Goal: Entertainment & Leisure: Consume media (video, audio)

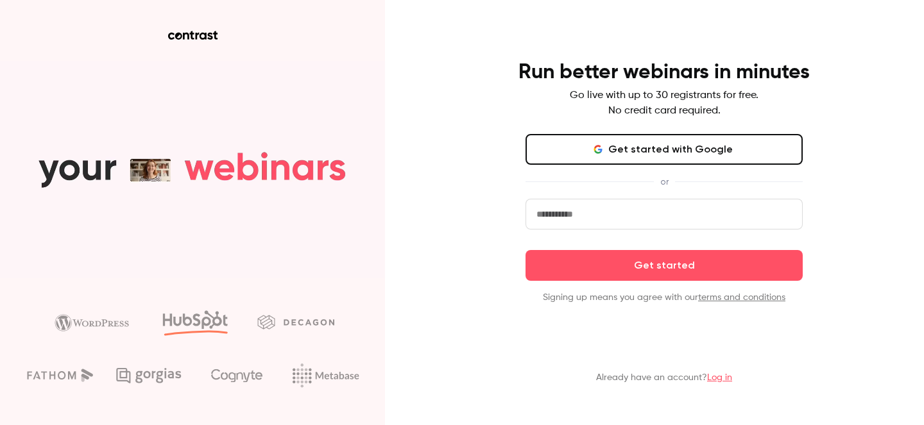
click at [670, 147] on button "Get started with Google" at bounding box center [663, 149] width 277 height 31
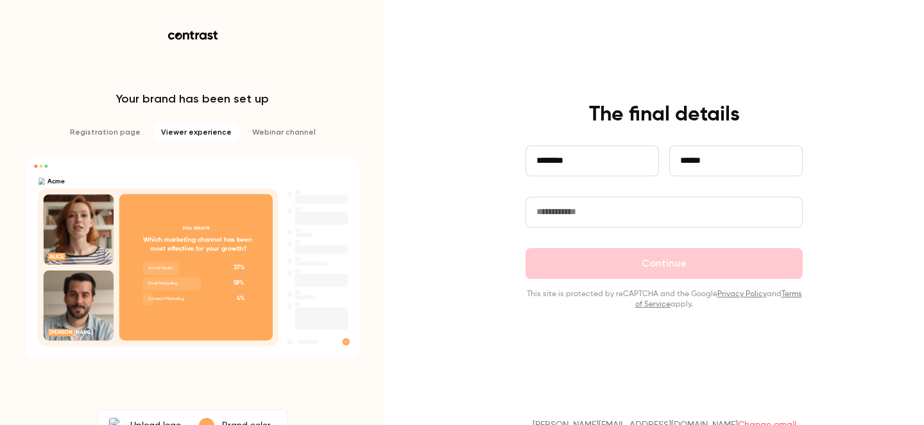
click at [595, 213] on input "text" at bounding box center [663, 212] width 277 height 31
click at [656, 203] on input "text" at bounding box center [663, 212] width 277 height 31
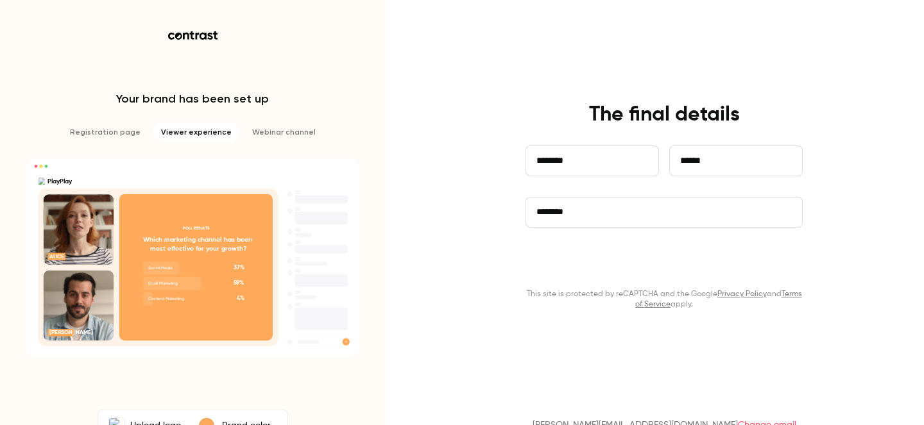
type input "********"
click at [668, 266] on button "Continue" at bounding box center [663, 263] width 277 height 31
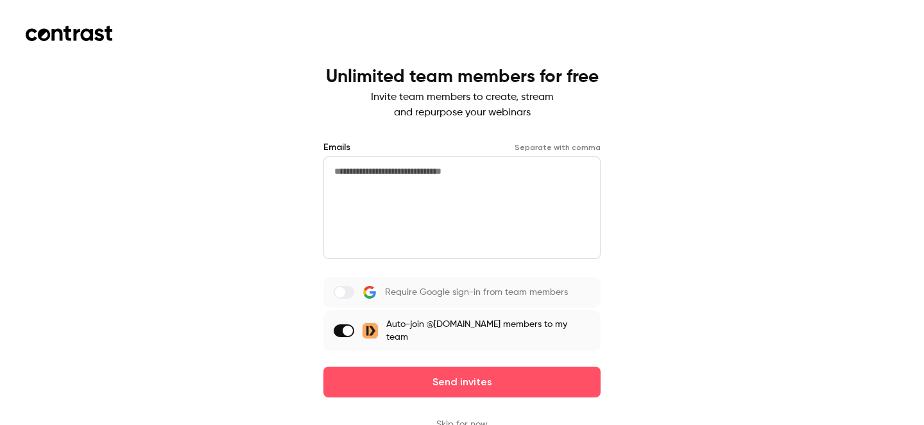
click at [353, 326] on span at bounding box center [348, 331] width 10 height 10
click at [345, 327] on span at bounding box center [340, 331] width 10 height 10
click at [372, 175] on textarea at bounding box center [461, 208] width 277 height 103
type textarea "**********"
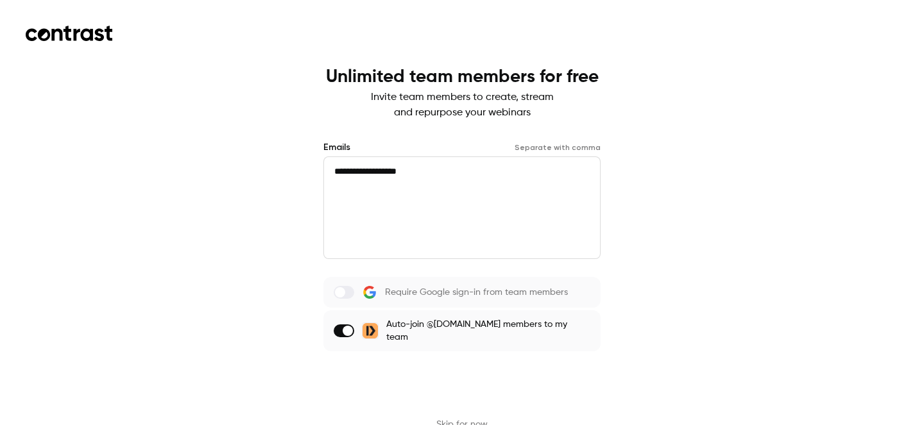
click at [452, 375] on button "Send invites" at bounding box center [461, 382] width 277 height 31
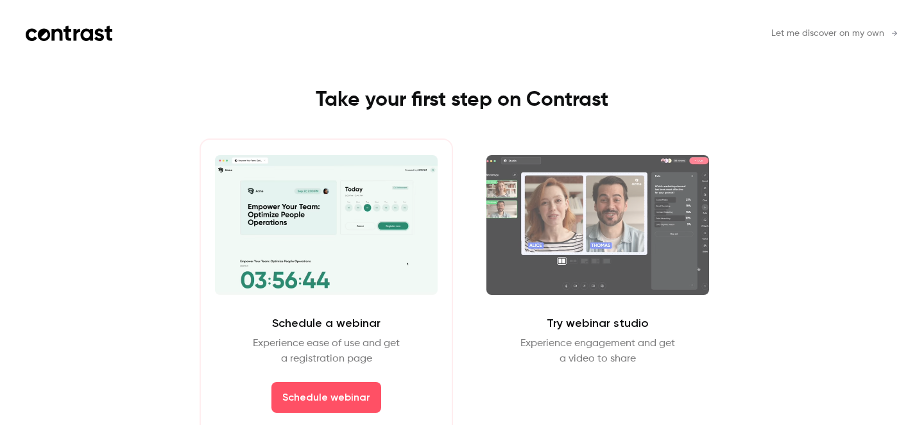
scroll to position [15, 0]
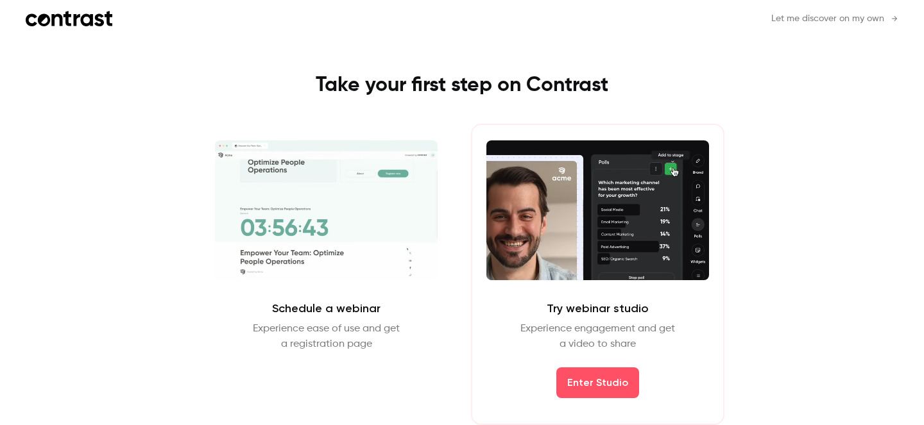
click at [815, 26] on header "Let me discover on my own" at bounding box center [462, 31] width 873 height 41
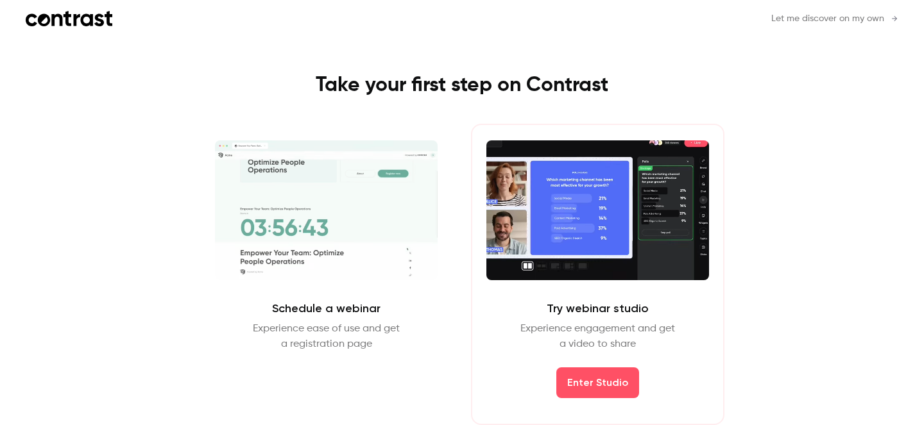
click at [814, 18] on span "Let me discover on my own" at bounding box center [827, 18] width 113 height 13
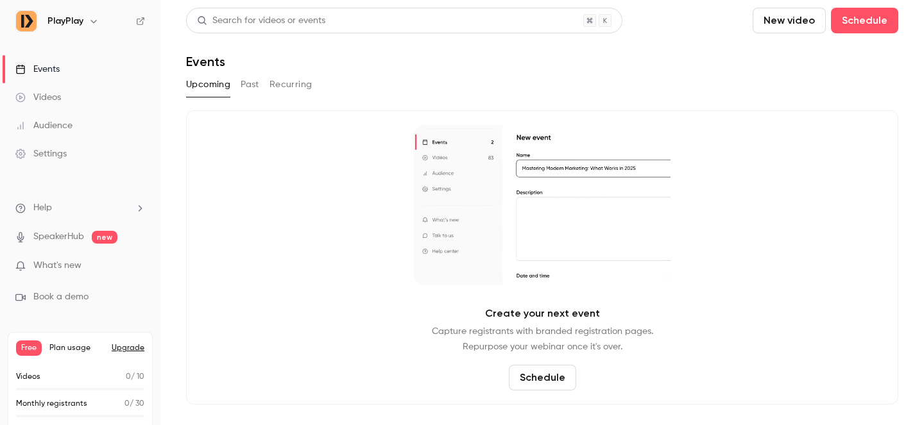
click at [44, 96] on div "Videos" at bounding box center [38, 97] width 46 height 13
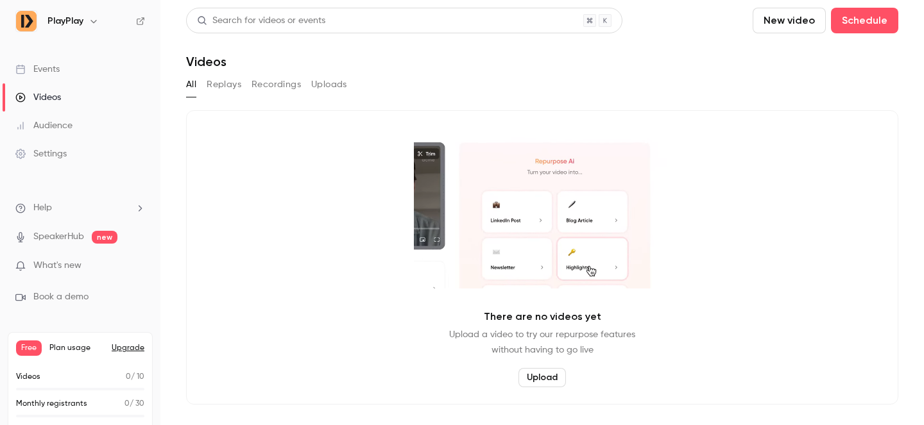
click at [49, 69] on div "Events" at bounding box center [37, 69] width 44 height 13
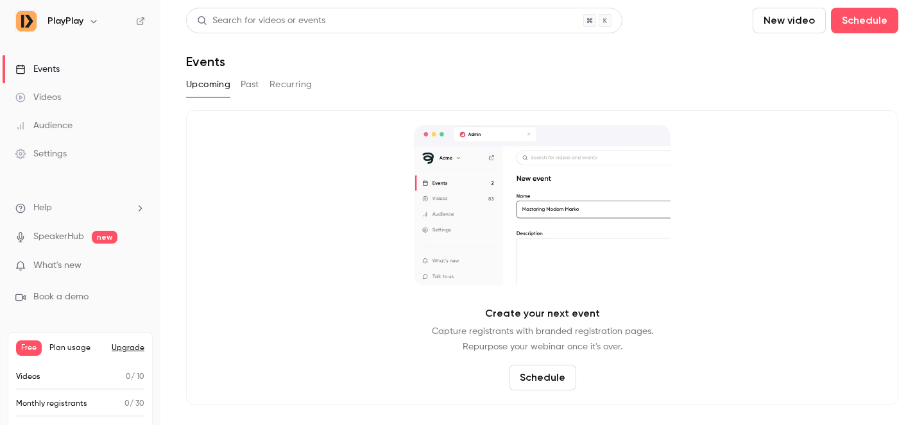
click at [73, 22] on h6 "PlayPlay" at bounding box center [65, 21] width 36 height 13
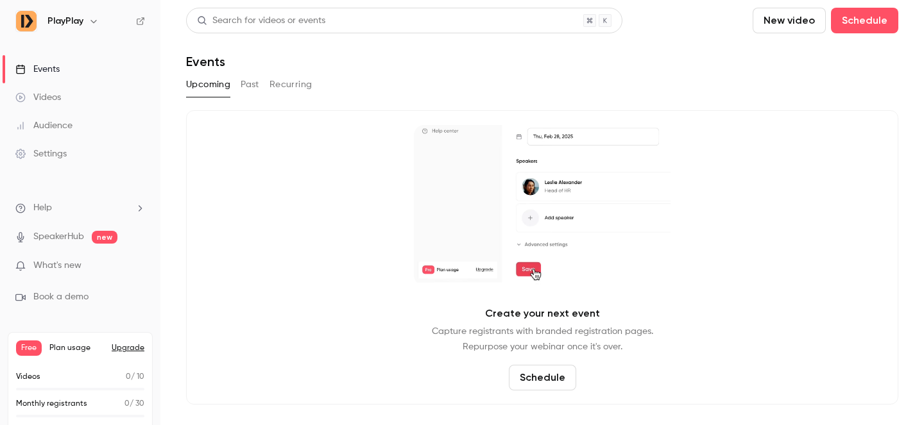
click at [92, 20] on icon "button" at bounding box center [94, 21] width 10 height 10
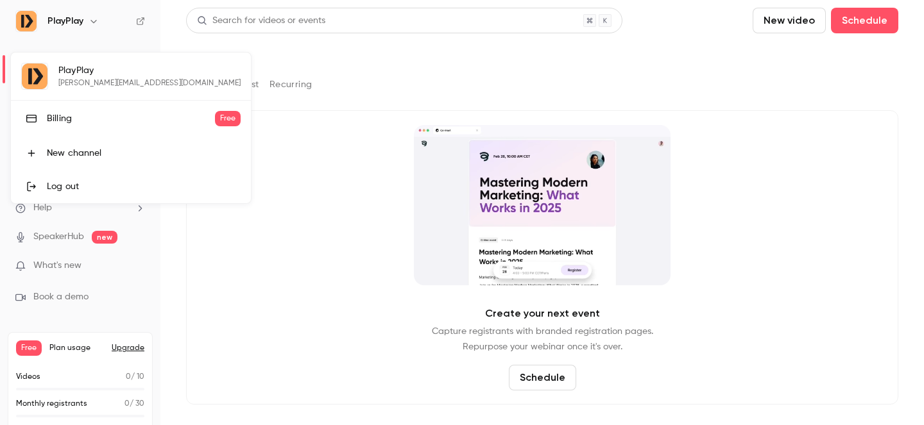
click at [92, 20] on div at bounding box center [462, 212] width 924 height 425
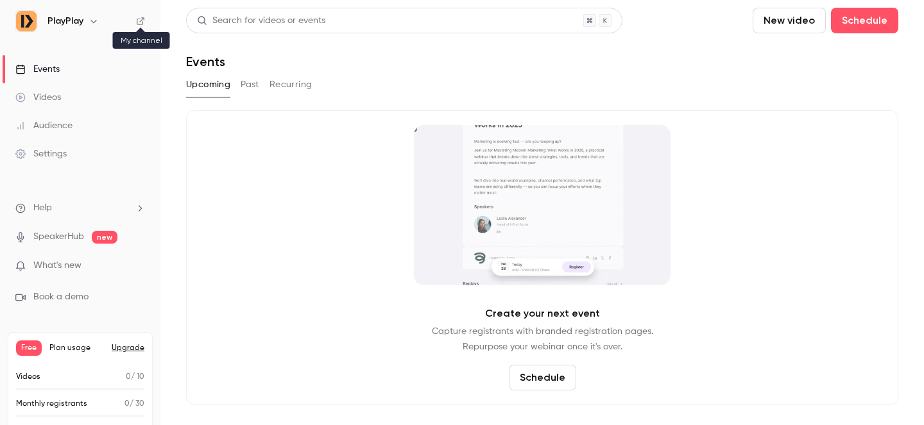
click at [140, 19] on icon at bounding box center [140, 21] width 9 height 9
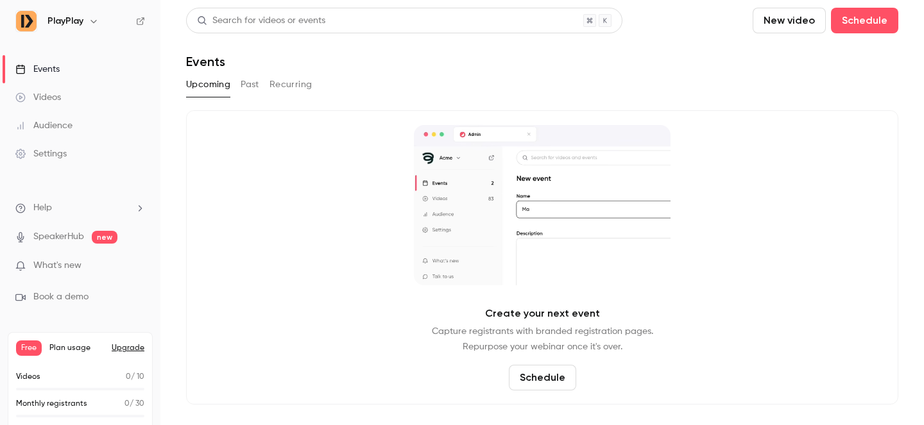
click at [66, 236] on link "SpeakerHub" at bounding box center [58, 236] width 51 height 13
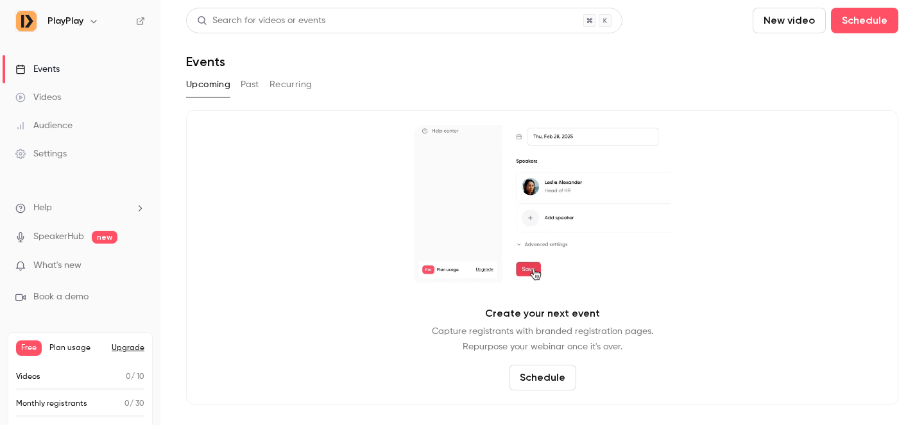
click at [49, 128] on div "Audience" at bounding box center [43, 125] width 57 height 13
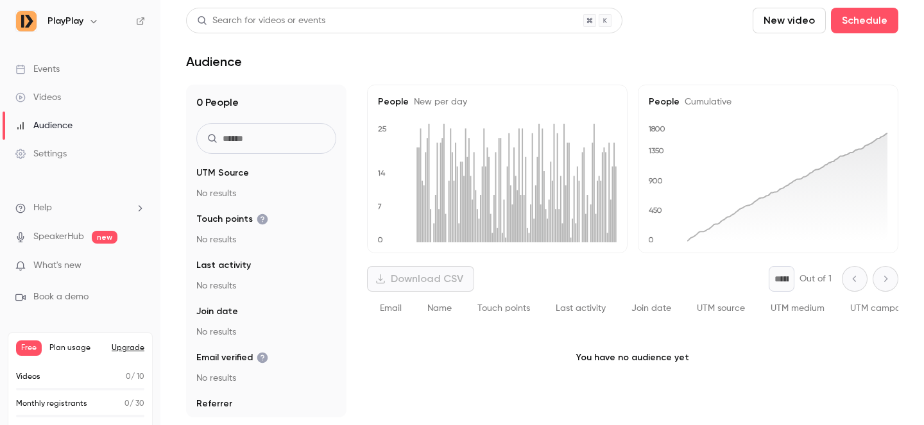
scroll to position [24, 0]
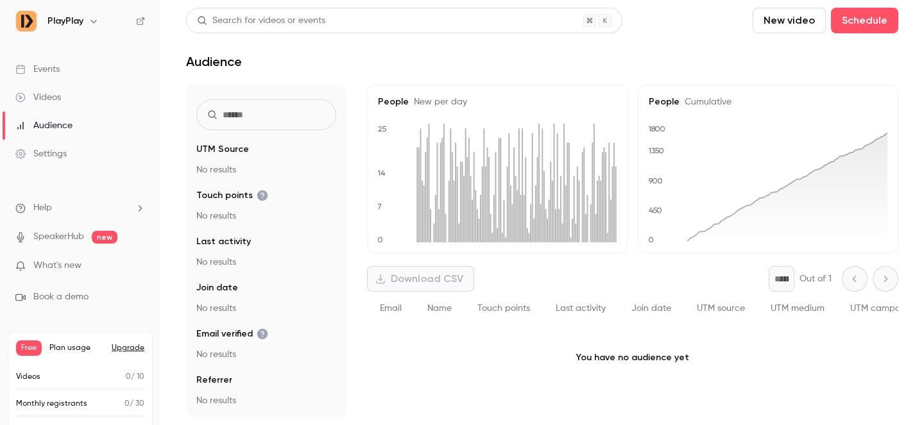
click at [46, 257] on ul "Help SpeakerHub new What's new Book a demo" at bounding box center [80, 253] width 160 height 144
click at [47, 265] on span "What's new" at bounding box center [57, 265] width 48 height 13
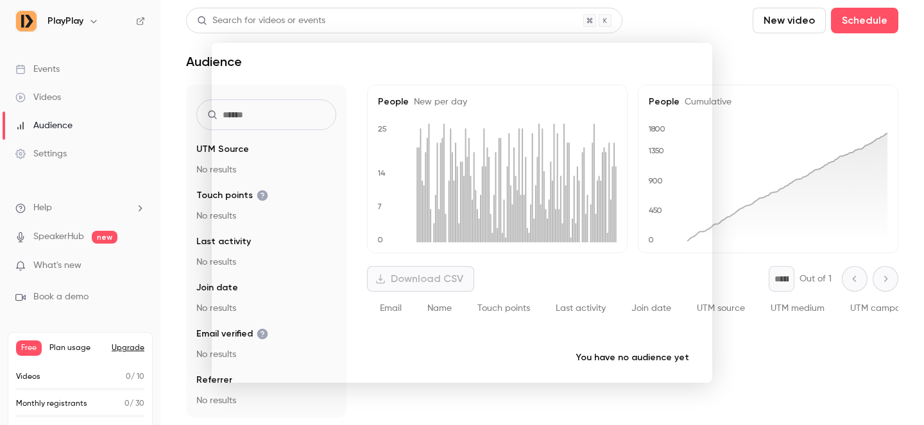
click at [680, 19] on div at bounding box center [462, 212] width 924 height 425
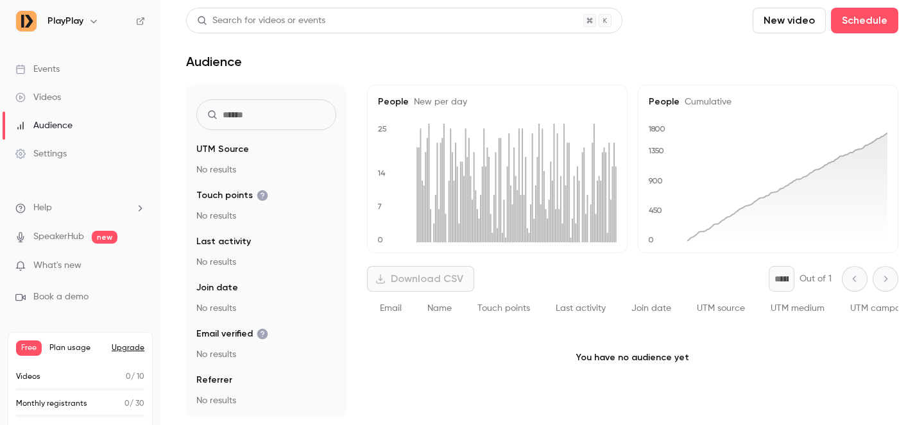
click at [46, 64] on div "Events" at bounding box center [37, 69] width 44 height 13
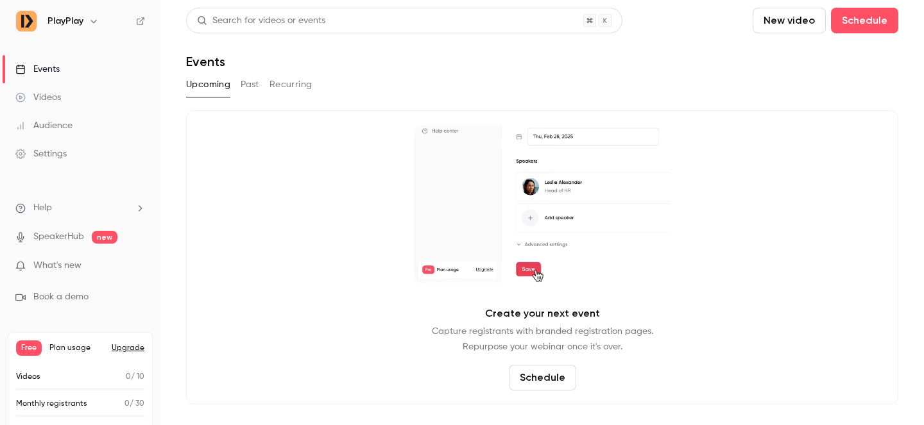
click at [67, 22] on h6 "PlayPlay" at bounding box center [65, 21] width 36 height 13
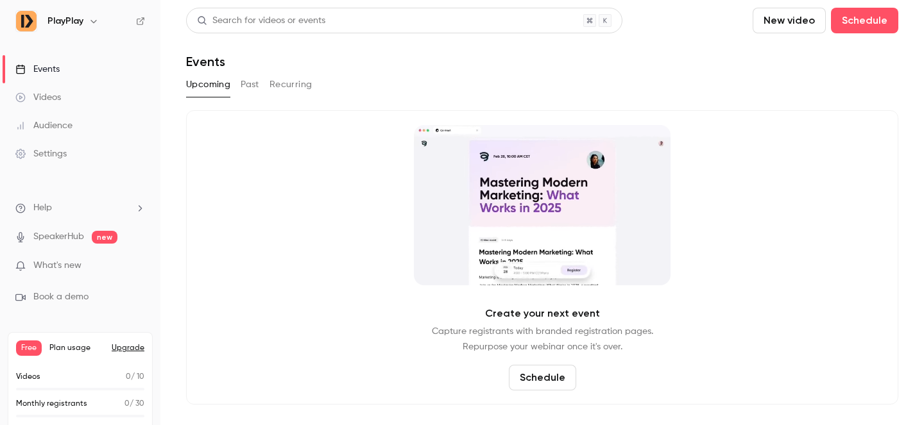
click at [94, 20] on icon "button" at bounding box center [94, 21] width 10 height 10
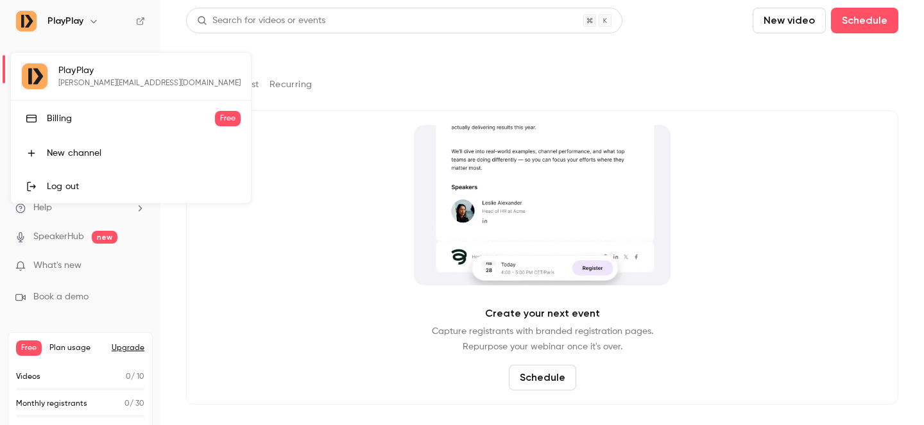
click at [85, 36] on div at bounding box center [462, 212] width 924 height 425
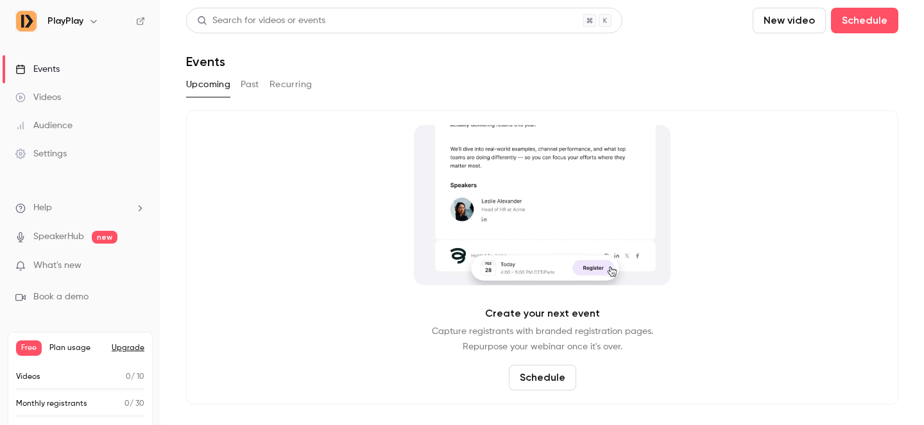
scroll to position [16, 0]
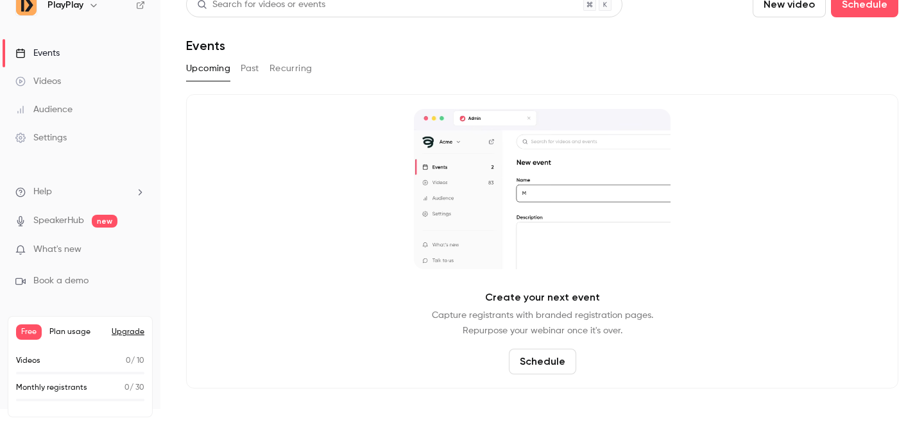
click at [53, 141] on div "Settings" at bounding box center [40, 138] width 51 height 13
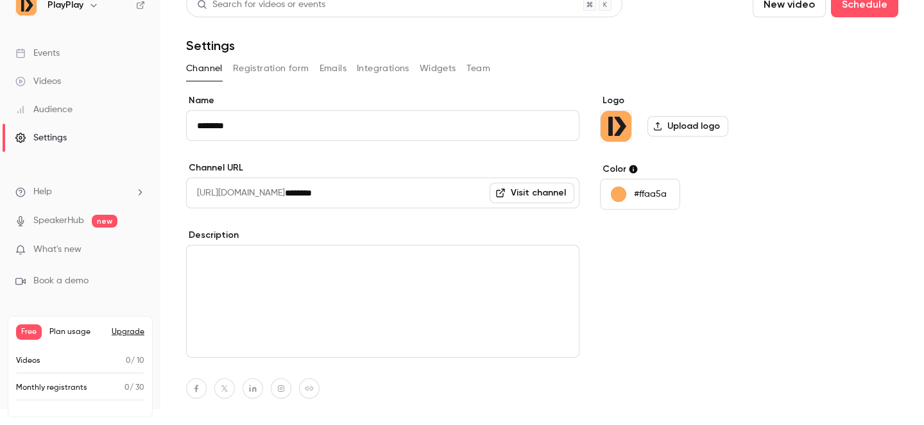
click at [290, 67] on button "Registration form" at bounding box center [271, 68] width 76 height 21
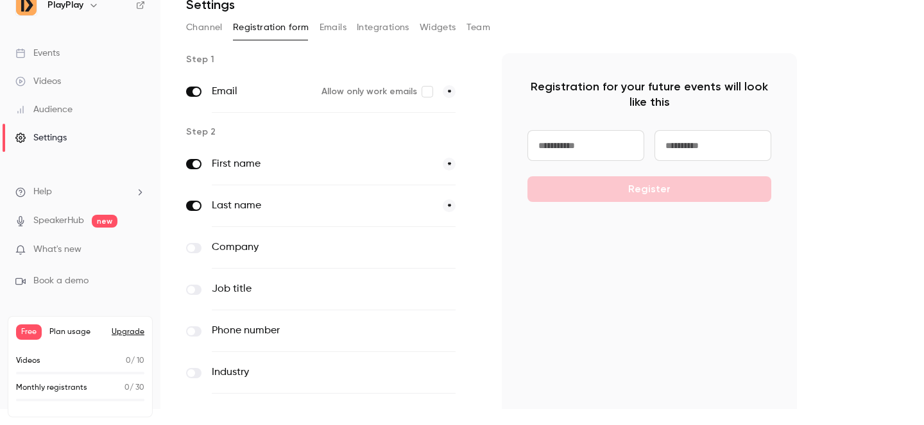
scroll to position [45, 0]
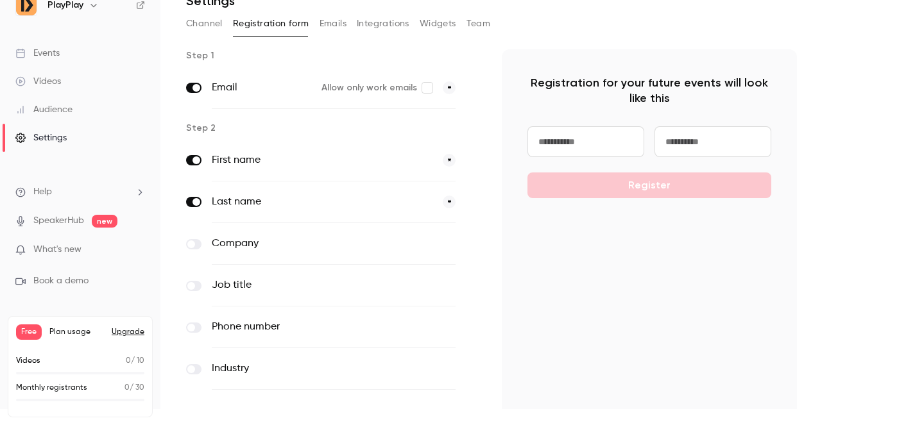
click at [192, 245] on span at bounding box center [191, 245] width 8 height 8
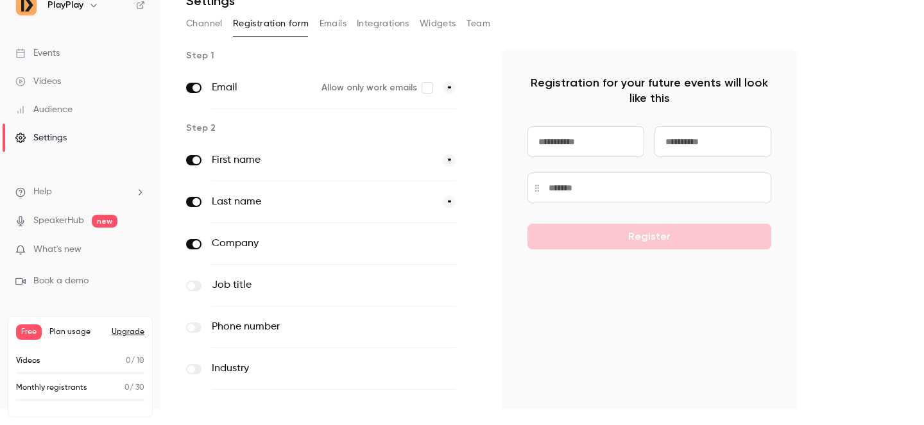
click at [468, 245] on button "button" at bounding box center [473, 244] width 15 height 15
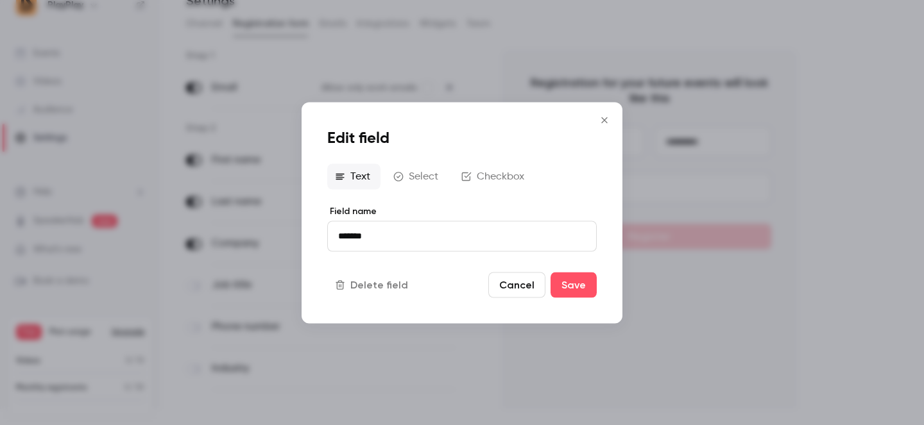
click at [603, 118] on icon "Close" at bounding box center [604, 120] width 6 height 6
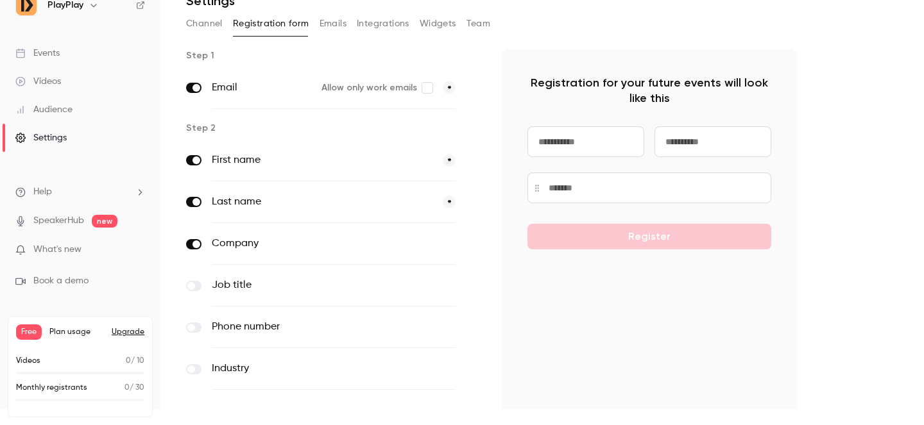
click at [435, 244] on button "optional" at bounding box center [434, 243] width 43 height 13
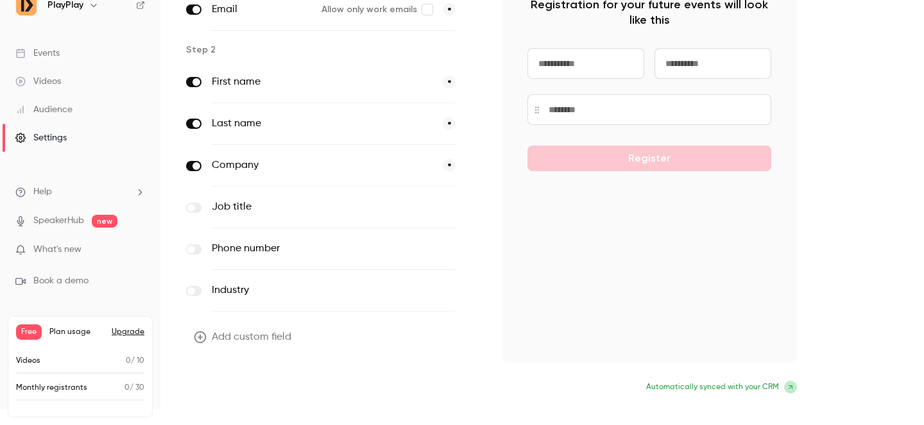
click at [238, 386] on button "Update form" at bounding box center [229, 389] width 87 height 26
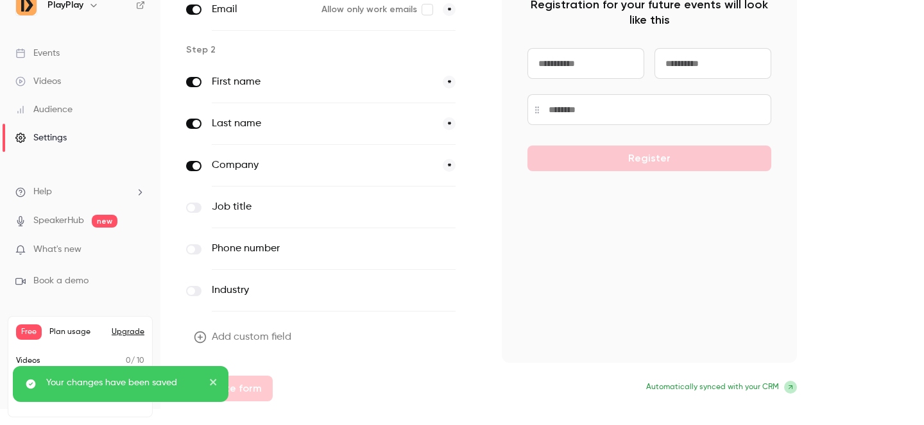
scroll to position [0, 0]
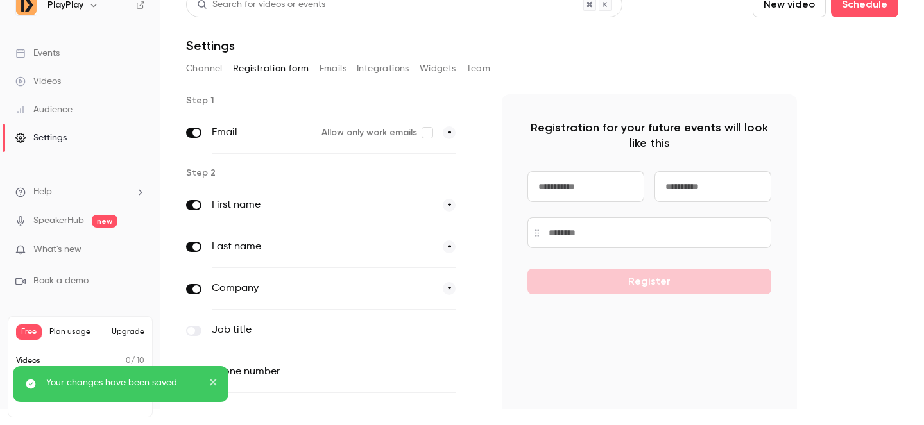
click at [334, 70] on button "Emails" at bounding box center [333, 68] width 27 height 21
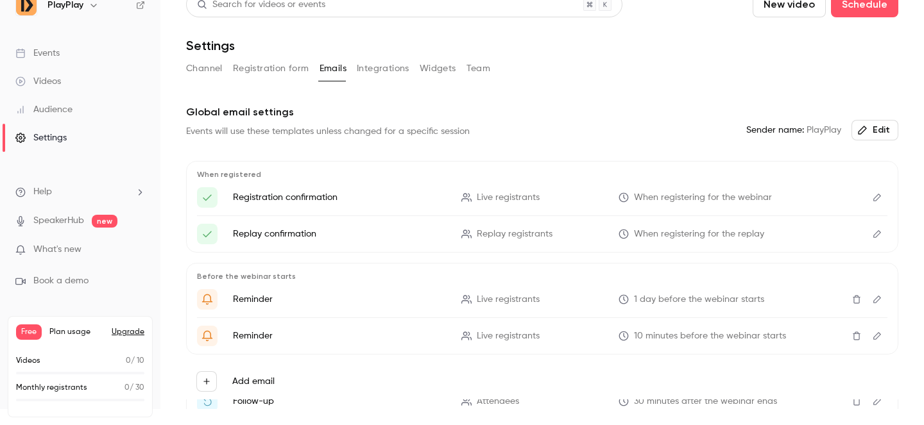
click at [386, 69] on button "Integrations" at bounding box center [383, 68] width 53 height 21
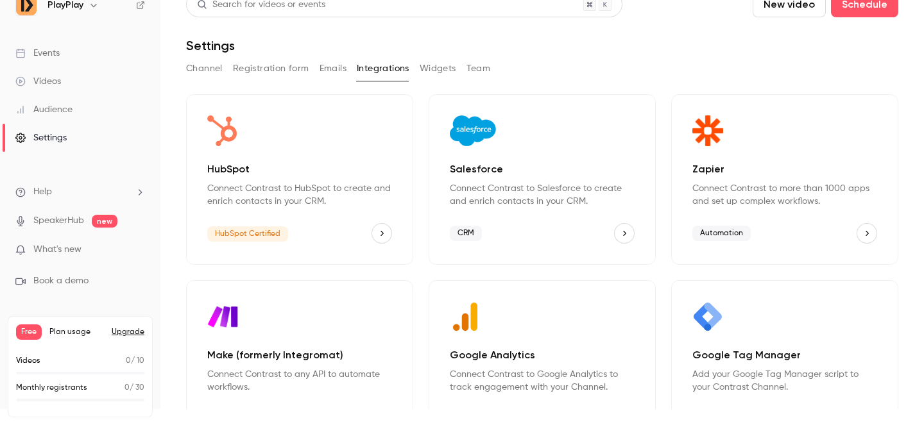
click at [626, 232] on icon "Salesforce" at bounding box center [624, 233] width 9 height 9
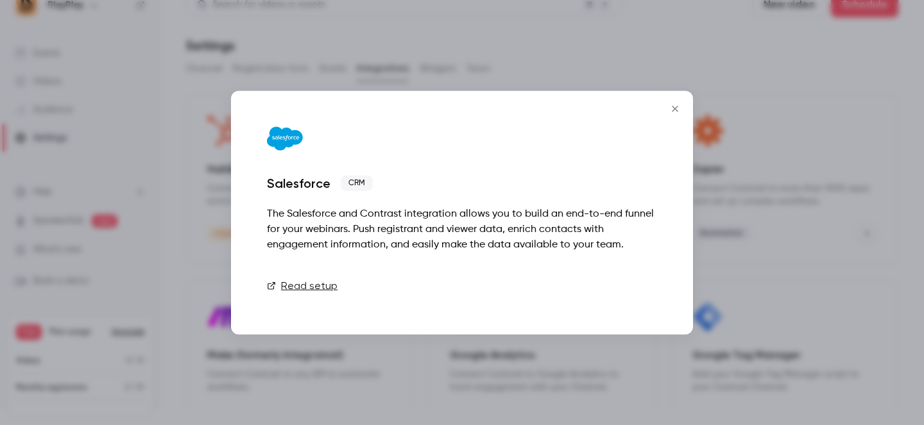
click at [603, 289] on button "Talk to [GEOGRAPHIC_DATA]" at bounding box center [575, 286] width 164 height 26
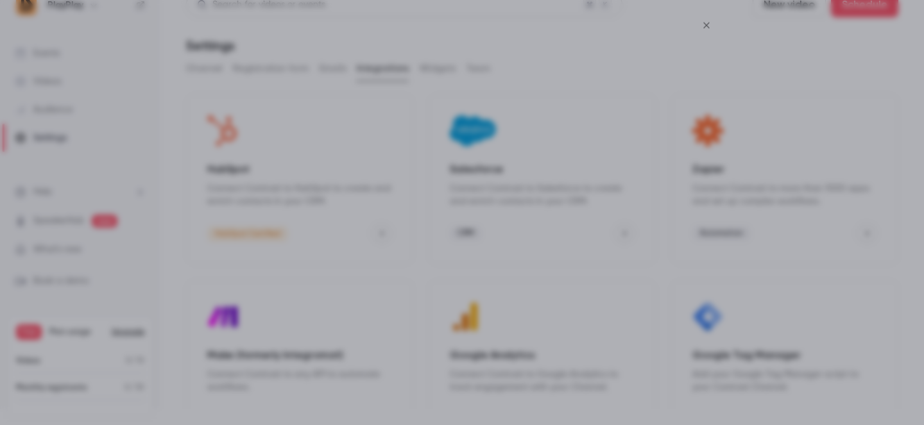
click at [706, 24] on icon "Close" at bounding box center [706, 25] width 15 height 10
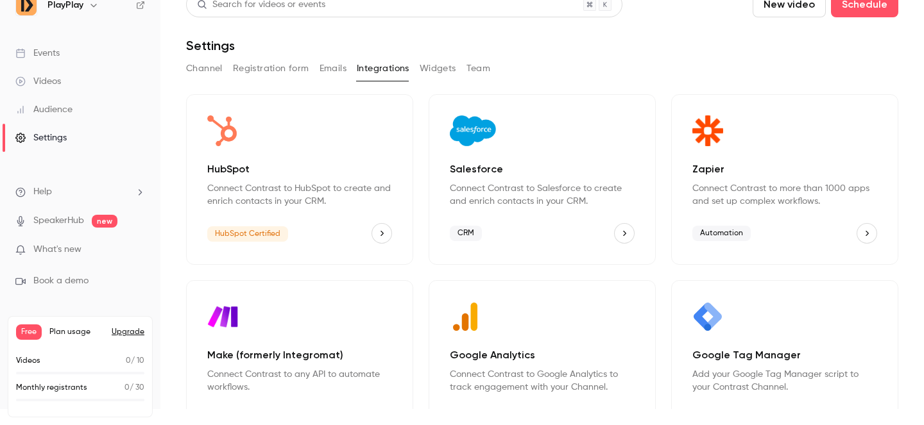
click at [388, 233] on button "HubSpot" at bounding box center [382, 233] width 21 height 21
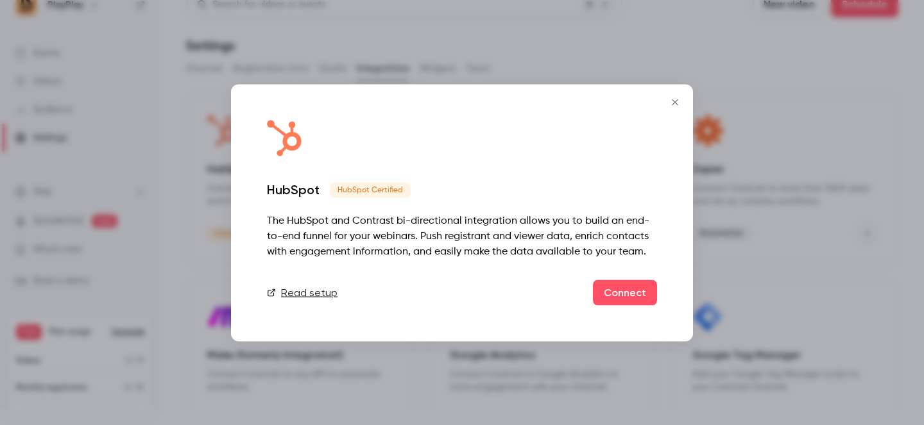
click at [678, 100] on icon "Close" at bounding box center [674, 102] width 15 height 10
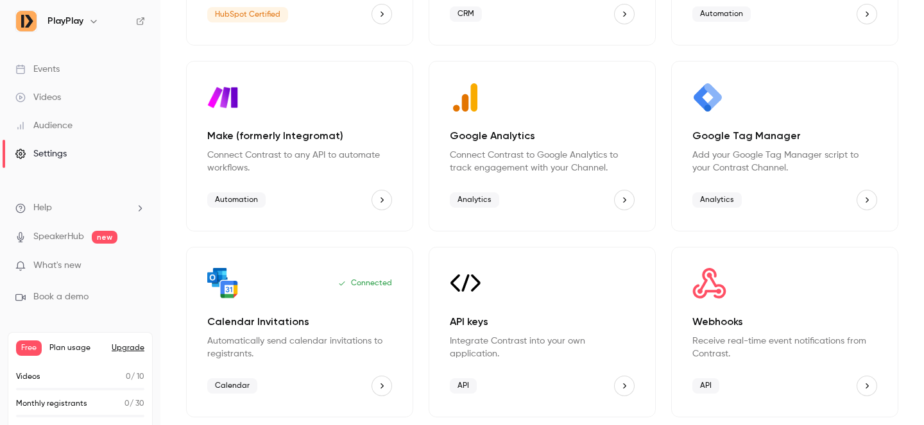
click at [45, 72] on div "Events" at bounding box center [37, 69] width 44 height 13
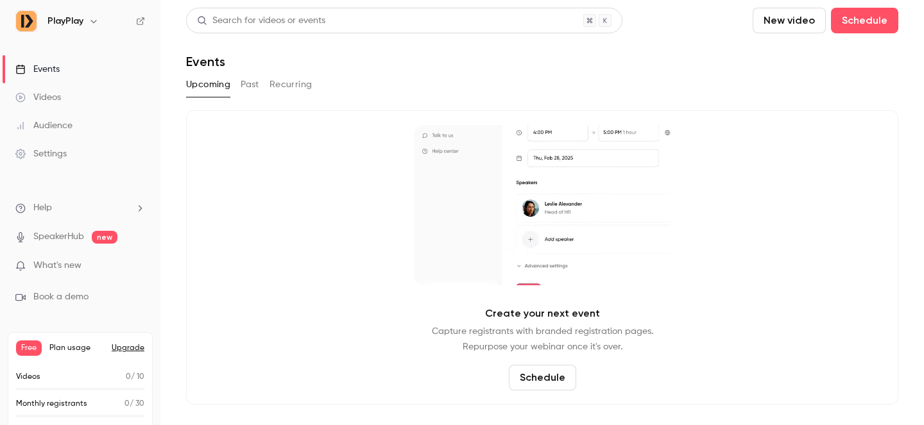
scroll to position [16, 0]
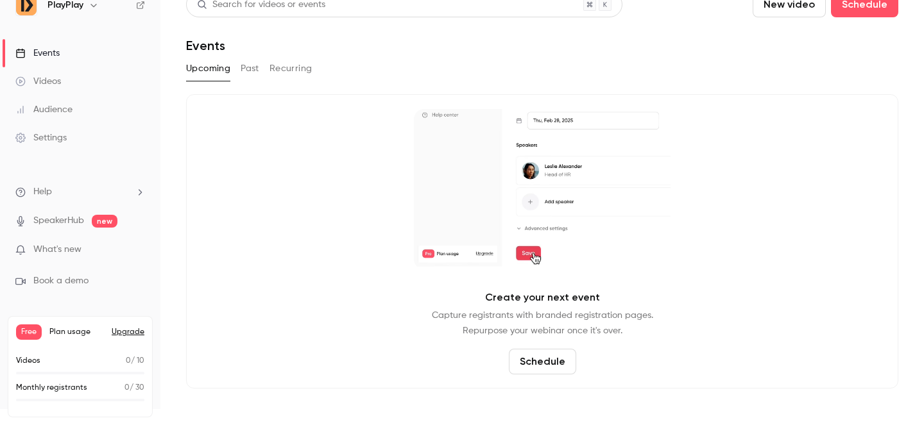
click at [50, 196] on span "Help" at bounding box center [42, 191] width 19 height 13
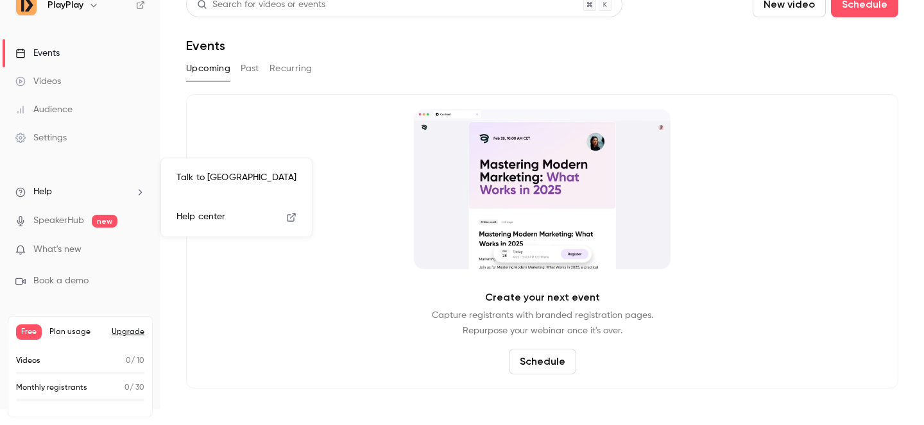
click at [194, 218] on span "Help center" at bounding box center [200, 216] width 49 height 13
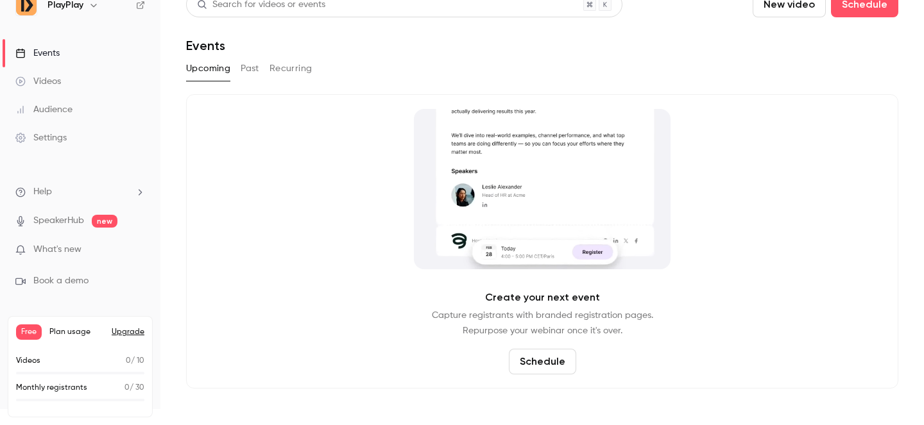
scroll to position [0, 0]
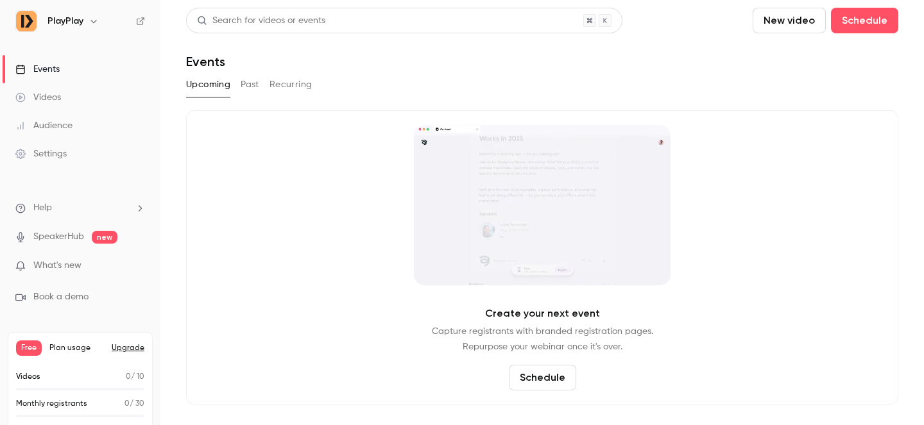
click at [53, 151] on div "Settings" at bounding box center [40, 154] width 51 height 13
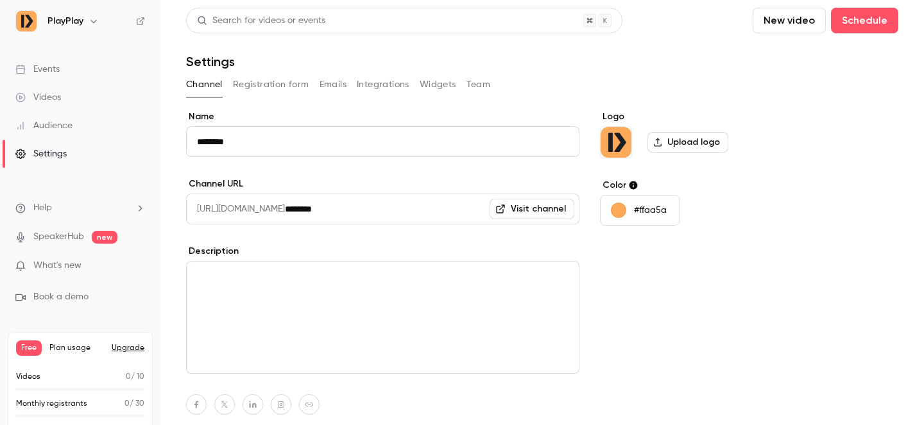
click at [329, 85] on button "Emails" at bounding box center [333, 84] width 27 height 21
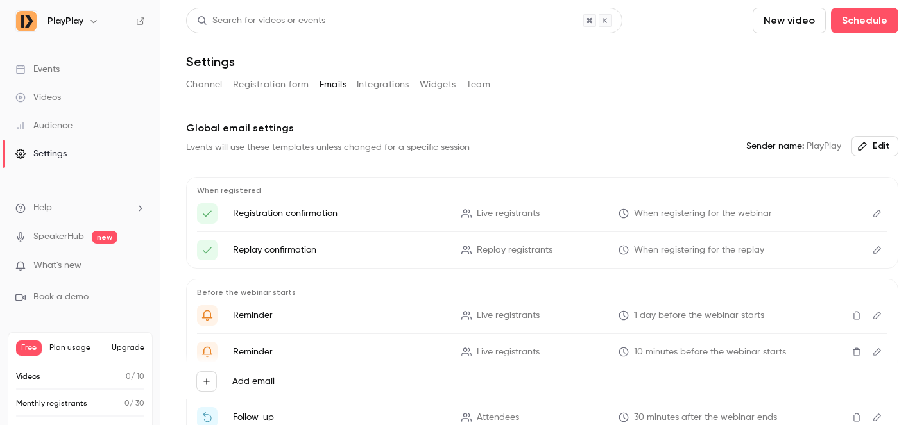
click at [436, 85] on button "Widgets" at bounding box center [438, 84] width 37 height 21
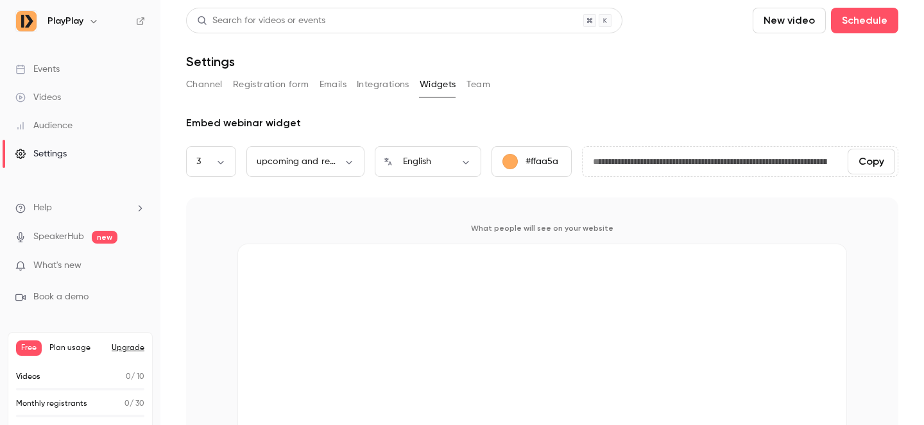
click at [479, 82] on button "Team" at bounding box center [478, 84] width 24 height 21
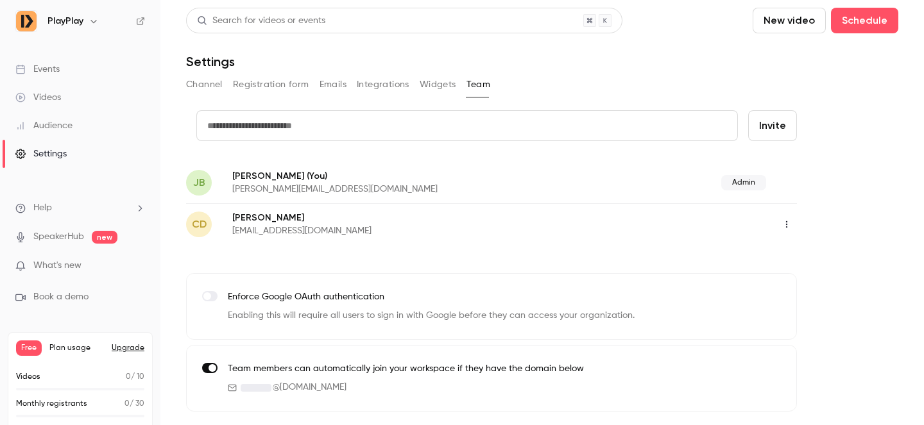
click at [443, 86] on button "Widgets" at bounding box center [438, 84] width 37 height 21
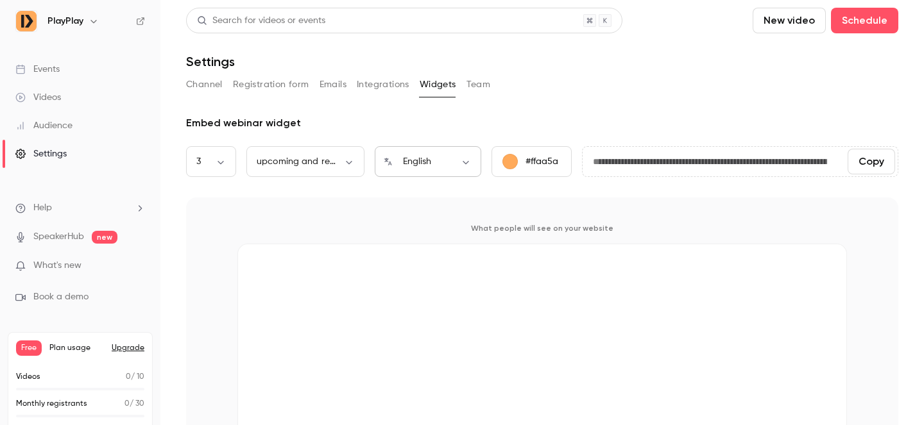
click at [429, 162] on body "**********" at bounding box center [462, 212] width 924 height 425
click at [417, 240] on li "Français" at bounding box center [428, 237] width 107 height 33
type input "**"
type input "**********"
click at [42, 67] on div "Events" at bounding box center [37, 69] width 44 height 13
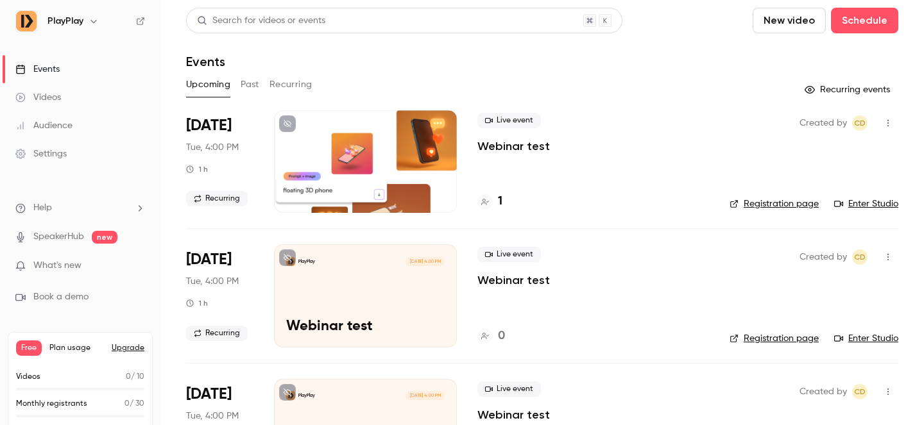
click at [864, 205] on link "Enter Studio" at bounding box center [866, 204] width 64 height 13
click at [577, 127] on div "Live event Webinar test" at bounding box center [593, 133] width 232 height 41
click at [864, 202] on link "Enter Studio" at bounding box center [866, 204] width 64 height 13
click at [581, 155] on div "Live event Webinar test 1" at bounding box center [593, 161] width 232 height 103
click at [47, 124] on div "Audience" at bounding box center [43, 125] width 57 height 13
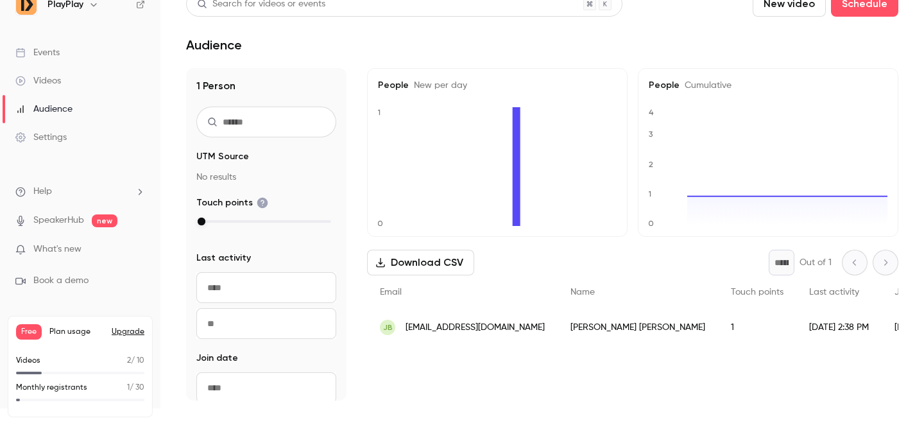
click at [718, 330] on div "1" at bounding box center [757, 327] width 78 height 36
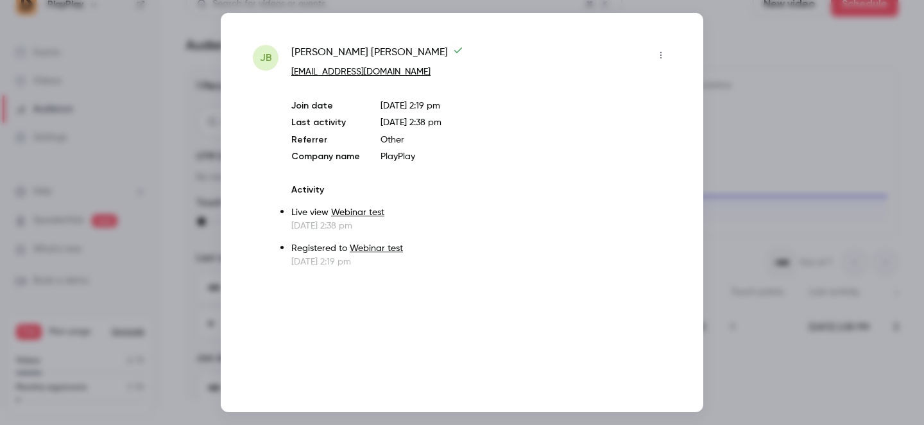
click at [665, 55] on icon "button" at bounding box center [661, 55] width 10 height 9
click at [768, 92] on div at bounding box center [462, 212] width 924 height 425
click at [80, 151] on div at bounding box center [462, 212] width 924 height 425
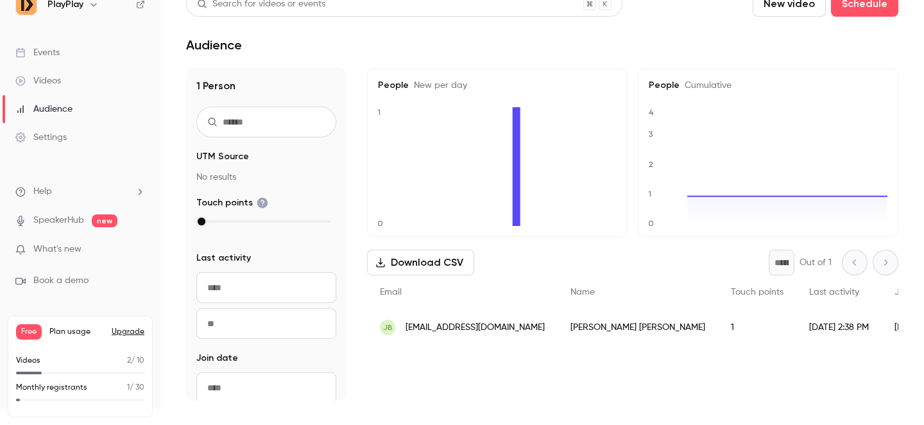
click at [44, 55] on div "Events" at bounding box center [37, 52] width 44 height 13
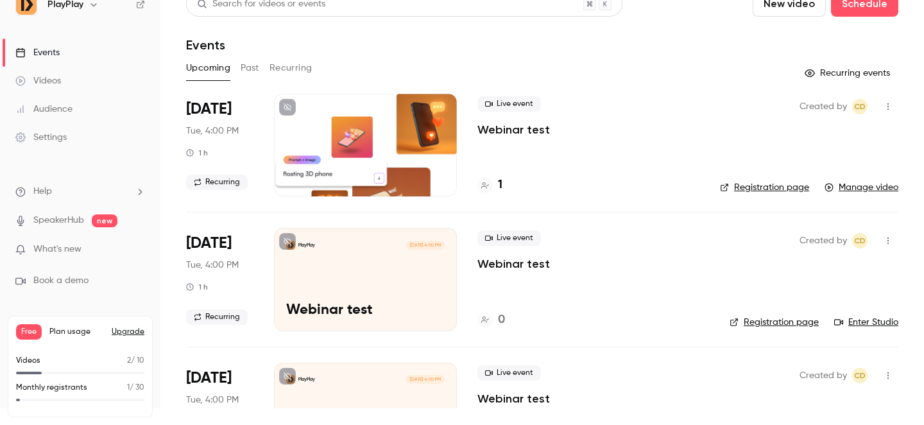
click at [649, 116] on div "Live event Webinar test" at bounding box center [588, 116] width 222 height 41
click at [489, 182] on div at bounding box center [484, 185] width 15 height 15
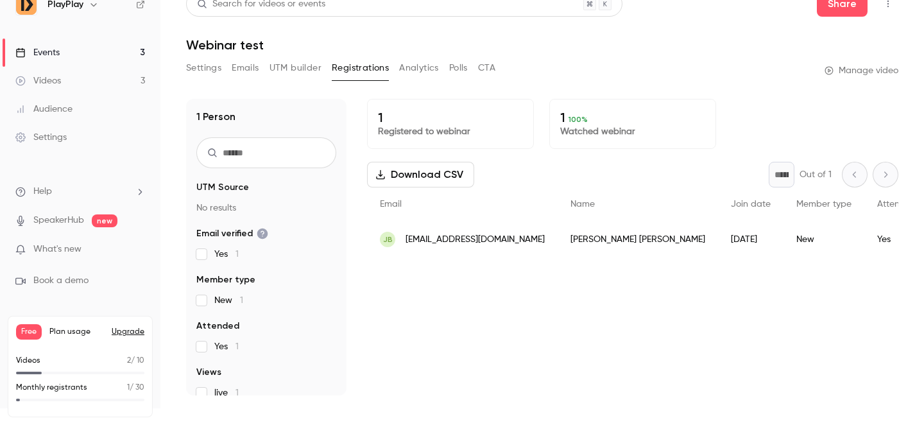
click at [410, 66] on button "Analytics" at bounding box center [419, 68] width 40 height 21
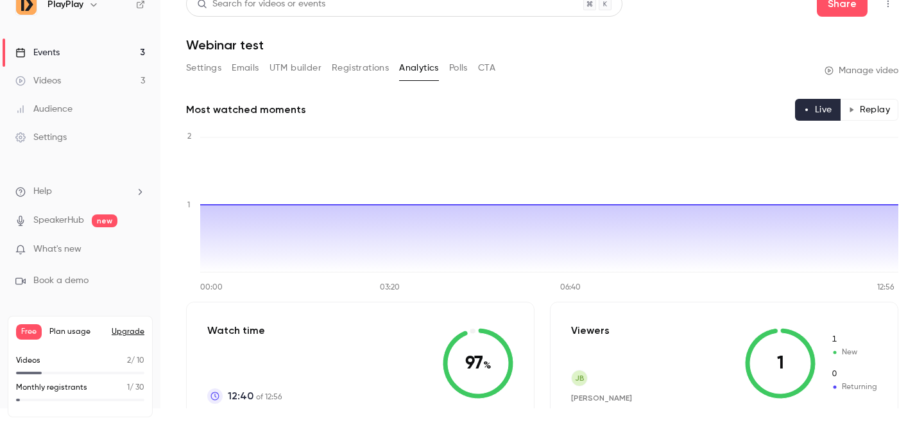
click at [877, 111] on button "Replay" at bounding box center [869, 110] width 58 height 22
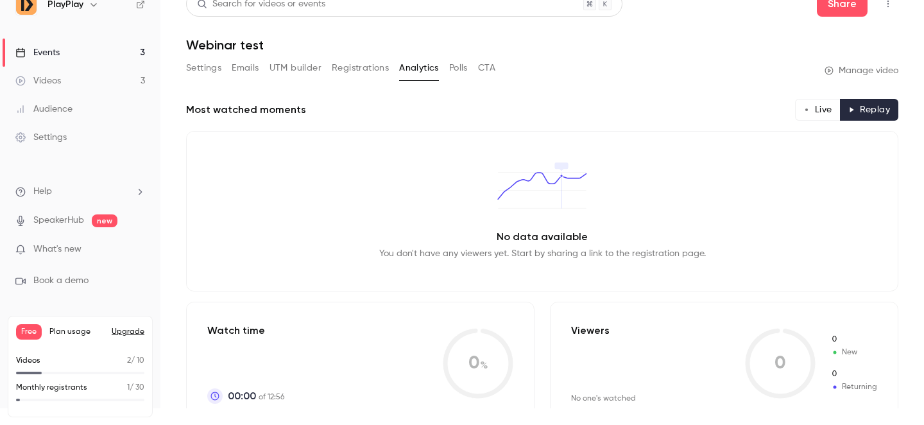
click at [430, 67] on button "Analytics" at bounding box center [419, 68] width 40 height 21
click at [813, 112] on button "Live" at bounding box center [818, 110] width 46 height 22
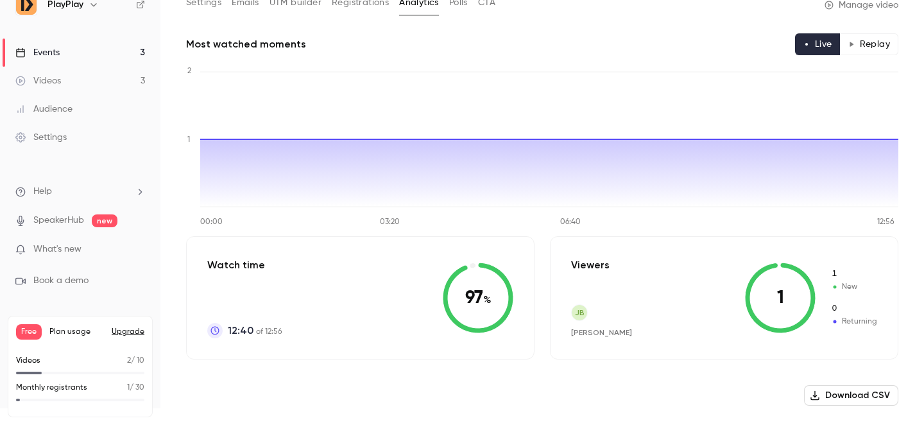
scroll to position [166, 0]
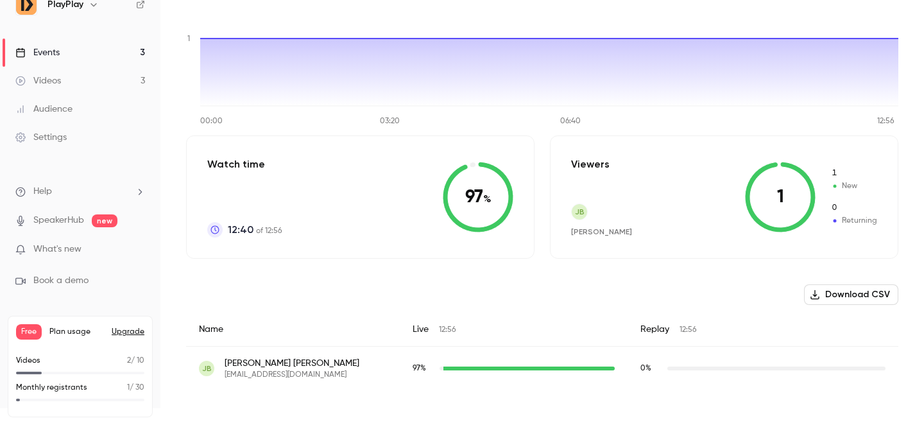
click at [491, 357] on div "97 %" at bounding box center [514, 368] width 228 height 44
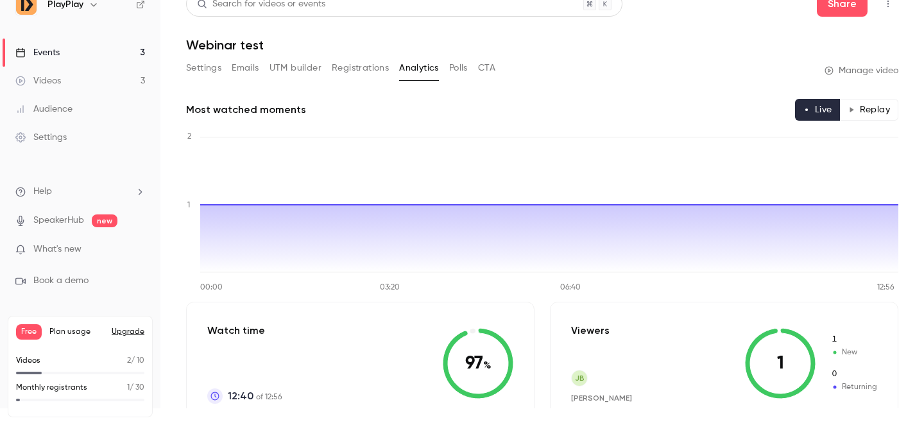
click at [490, 67] on button "CTA" at bounding box center [486, 68] width 17 height 21
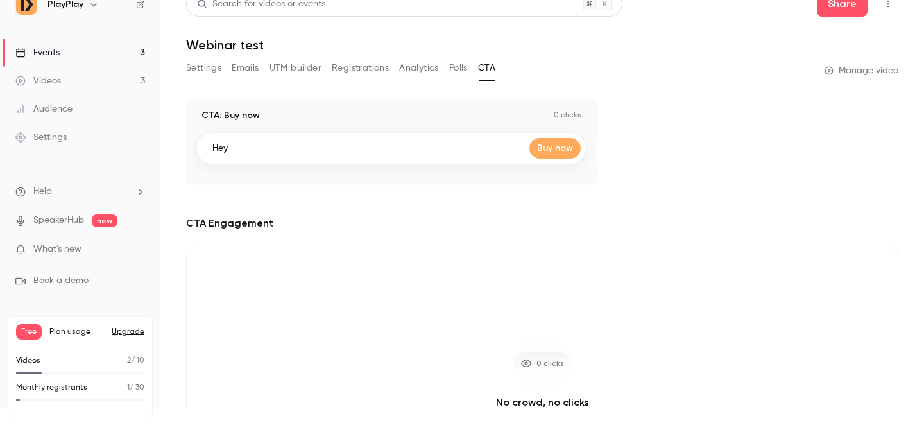
click at [463, 67] on button "Polls" at bounding box center [458, 68] width 19 height 21
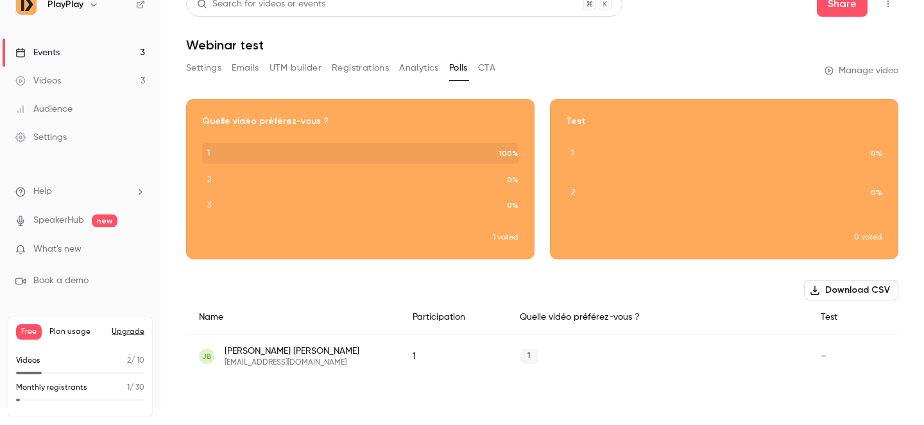
click at [422, 67] on button "Analytics" at bounding box center [419, 68] width 40 height 21
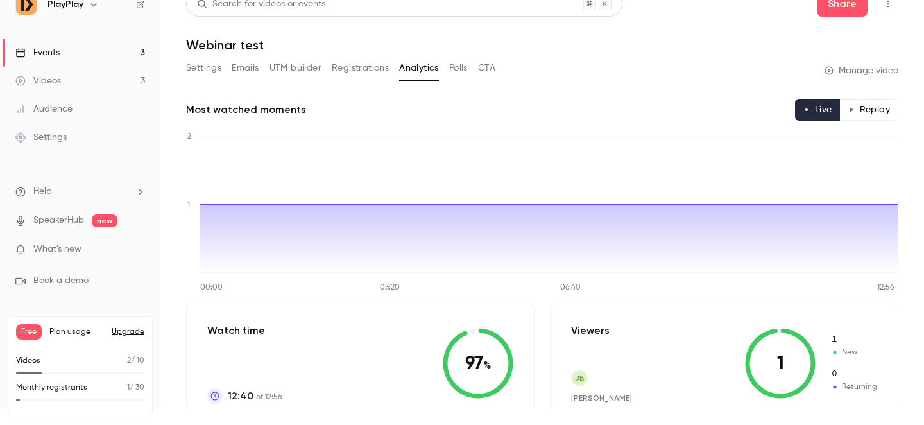
click at [358, 67] on button "Registrations" at bounding box center [360, 68] width 57 height 21
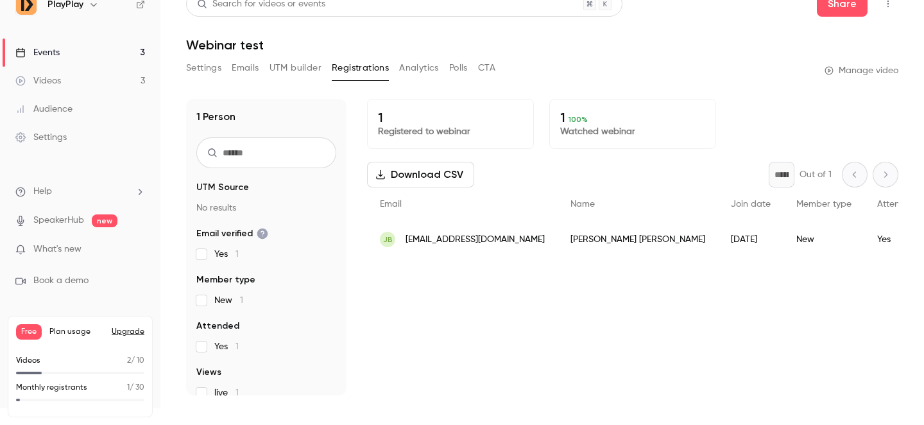
click at [485, 244] on span "[EMAIL_ADDRESS][DOMAIN_NAME]" at bounding box center [475, 239] width 139 height 13
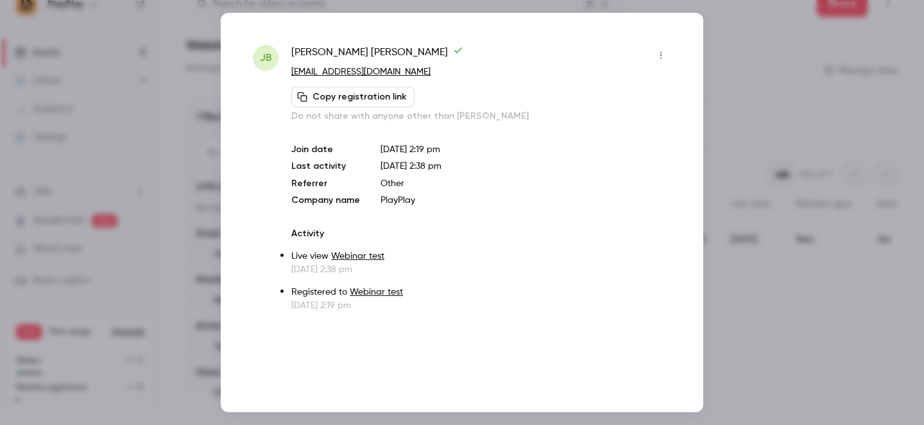
click at [746, 65] on div at bounding box center [462, 212] width 924 height 425
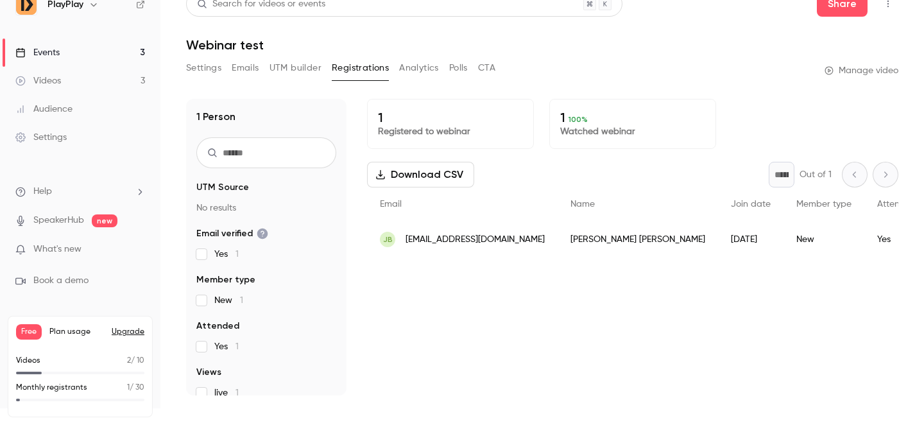
click at [424, 69] on button "Analytics" at bounding box center [419, 68] width 40 height 21
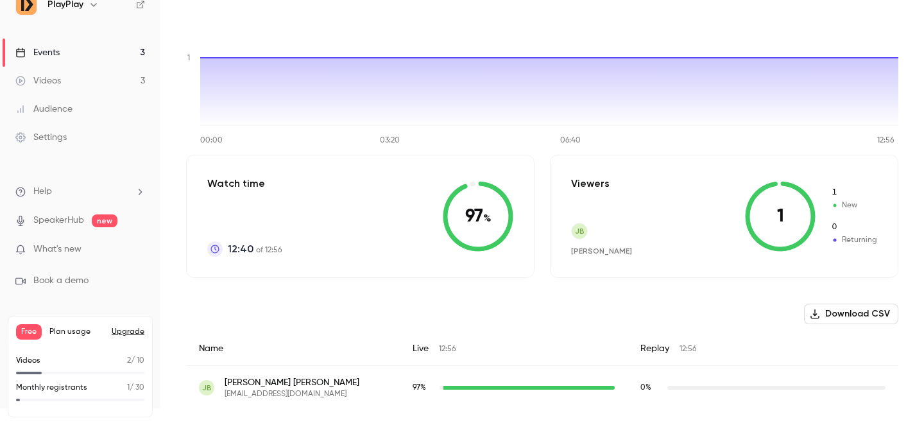
scroll to position [166, 0]
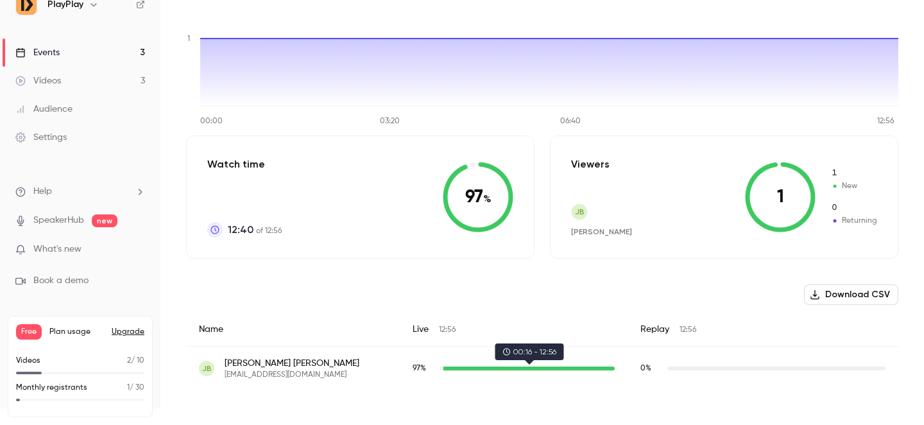
click at [480, 368] on div "bjenlouin@gmail.com" at bounding box center [529, 368] width 172 height 4
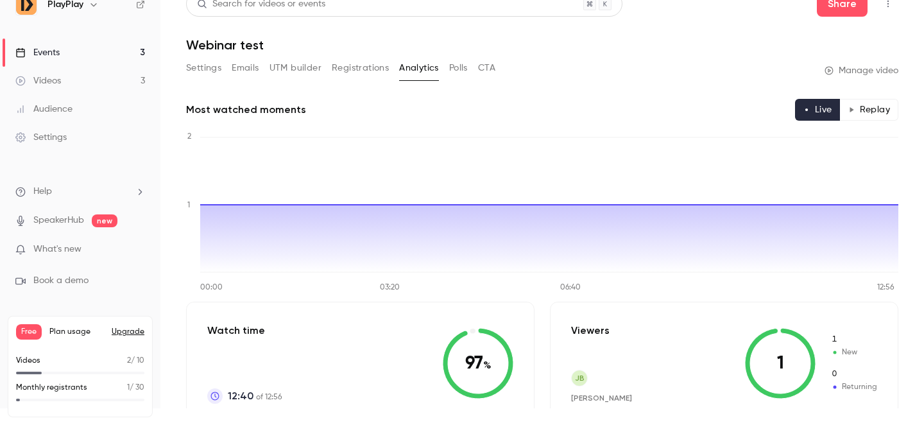
click at [192, 68] on button "Settings" at bounding box center [203, 68] width 35 height 21
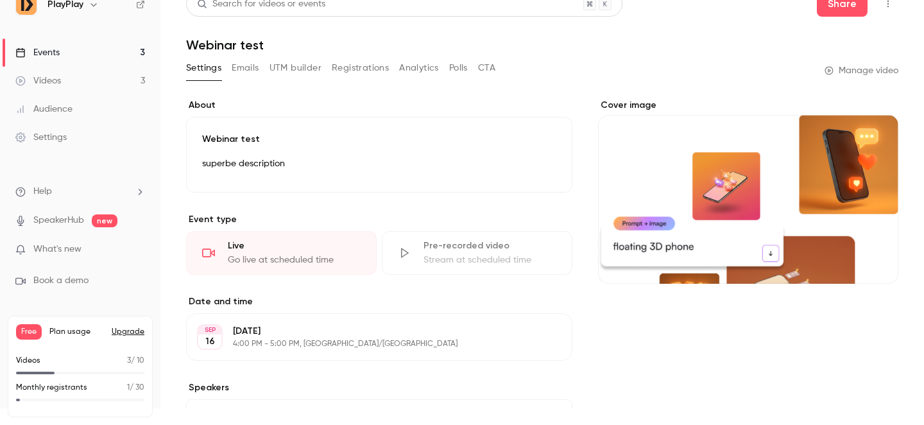
click at [491, 68] on button "CTA" at bounding box center [486, 68] width 17 height 21
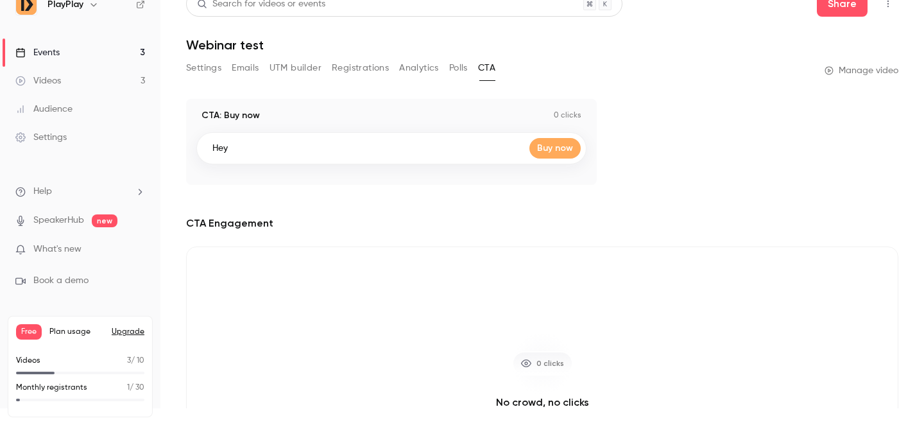
click at [302, 64] on button "UTM builder" at bounding box center [295, 68] width 52 height 21
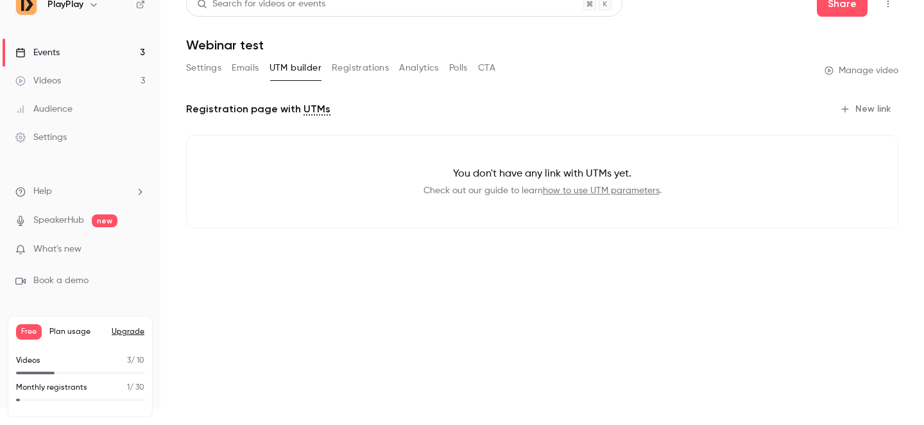
click at [250, 65] on button "Emails" at bounding box center [245, 68] width 27 height 21
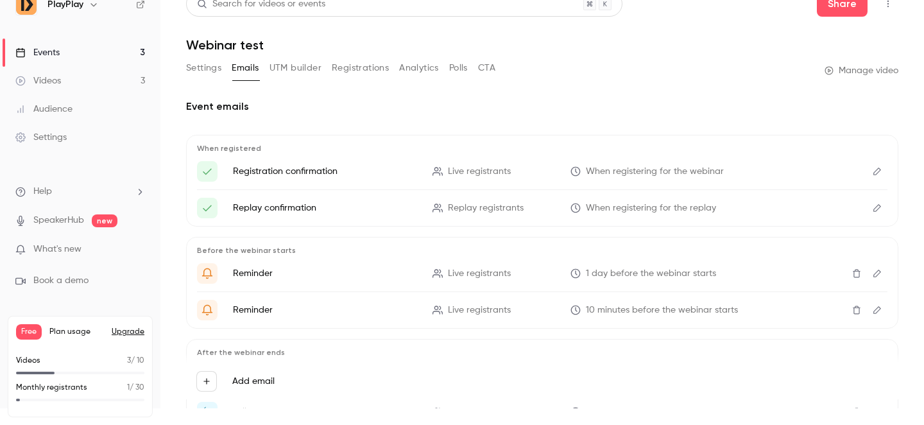
click at [207, 67] on button "Settings" at bounding box center [203, 68] width 35 height 21
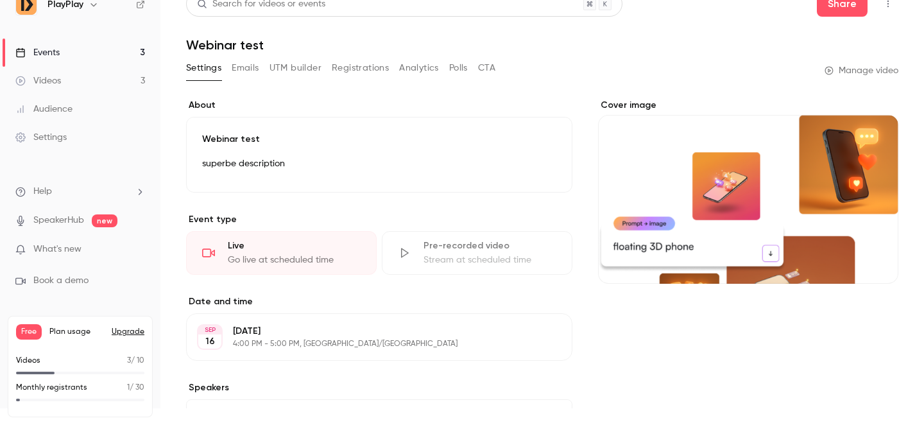
click at [858, 68] on link "Manage video" at bounding box center [861, 70] width 74 height 13
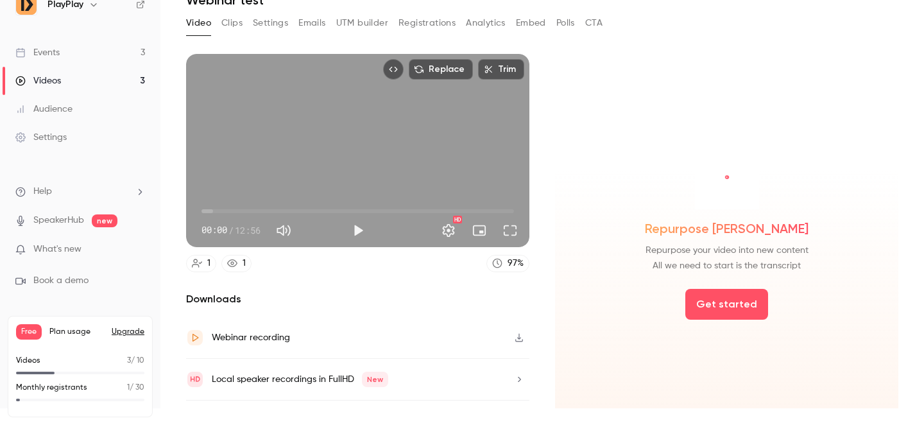
scroll to position [78, 0]
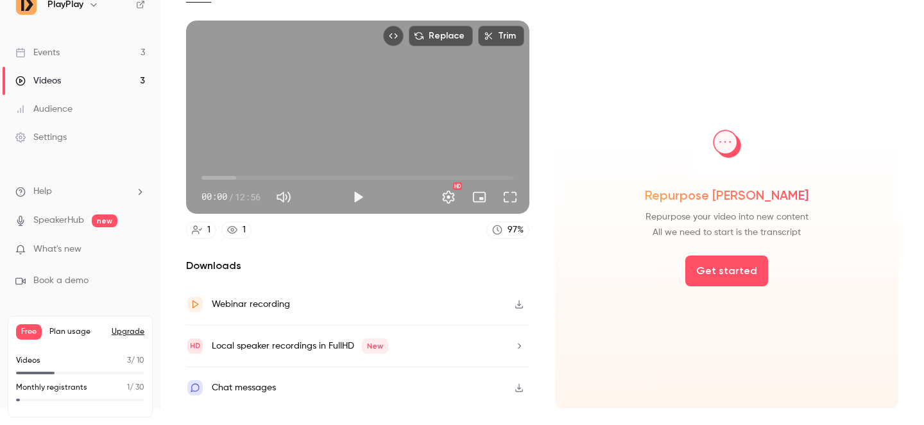
click at [289, 194] on button "Mute" at bounding box center [284, 197] width 26 height 26
type input "*"
click at [359, 199] on button "Play" at bounding box center [358, 197] width 26 height 26
click at [359, 199] on button "Pause" at bounding box center [358, 197] width 26 height 26
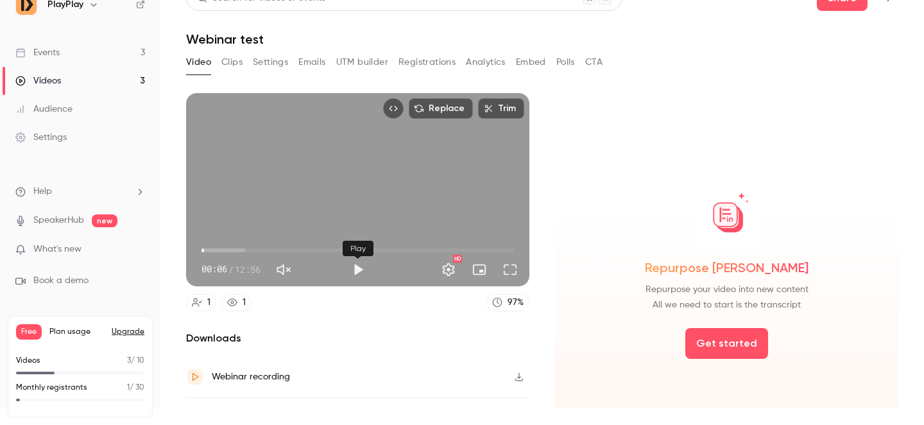
scroll to position [0, 0]
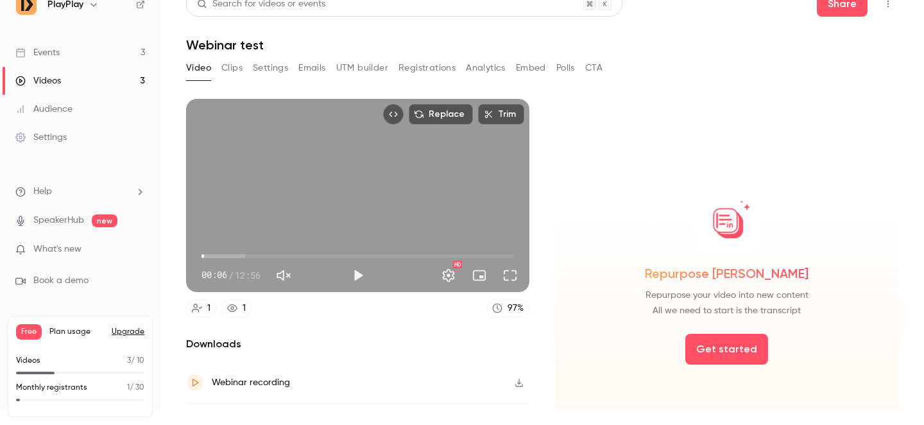
type input "***"
click at [311, 69] on button "Emails" at bounding box center [311, 68] width 27 height 21
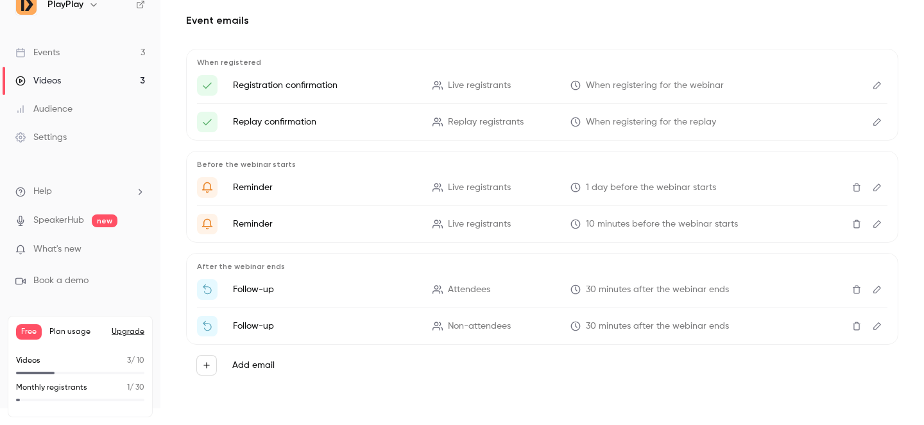
scroll to position [89, 0]
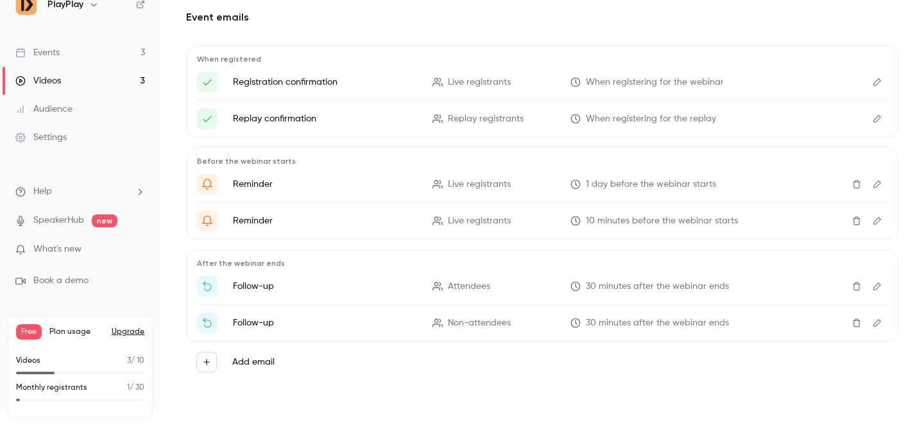
click at [877, 286] on icon "Edit" at bounding box center [877, 286] width 10 height 9
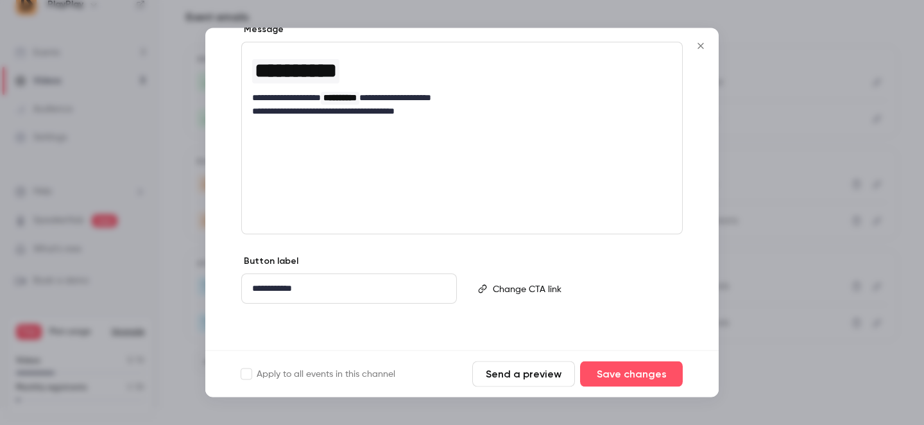
scroll to position [0, 0]
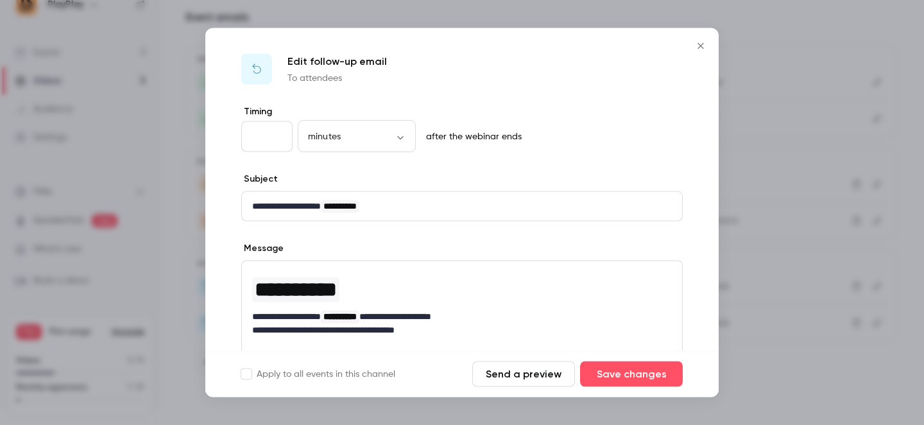
click at [693, 46] on icon "Close" at bounding box center [700, 46] width 15 height 10
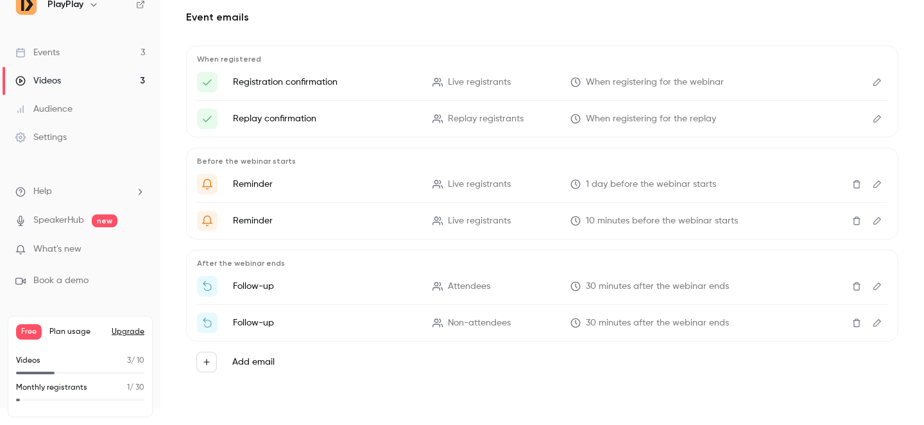
click at [877, 284] on icon "Edit" at bounding box center [877, 286] width 10 height 9
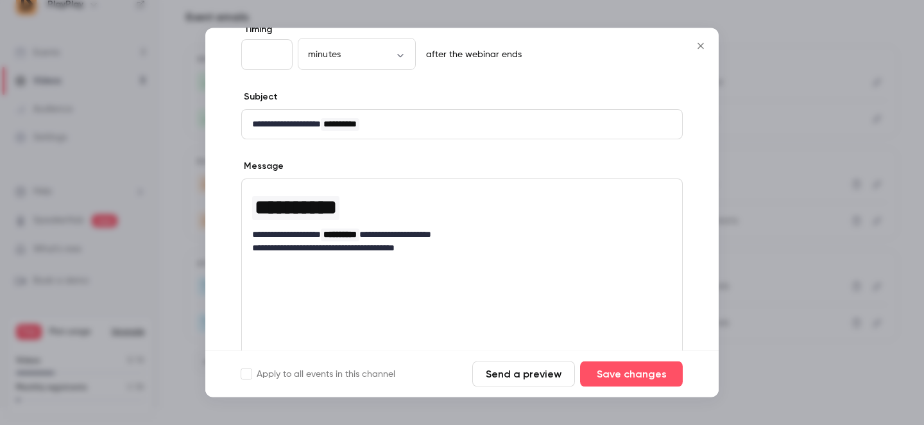
scroll to position [218, 0]
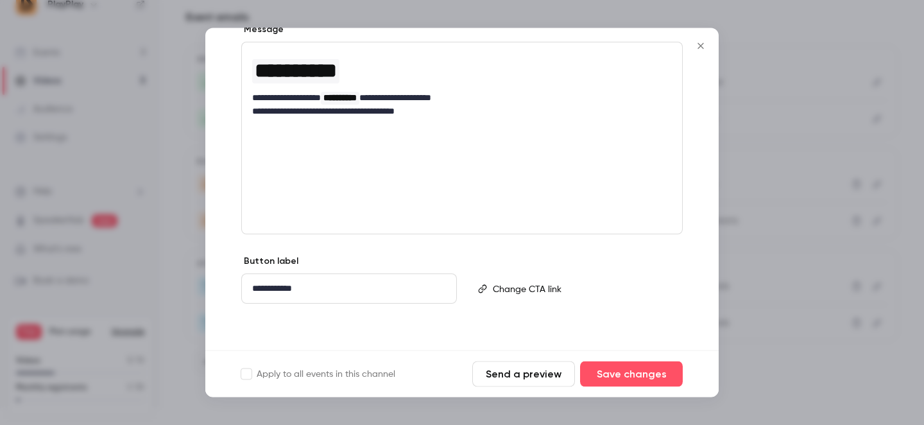
click at [699, 41] on icon "Close" at bounding box center [700, 46] width 15 height 10
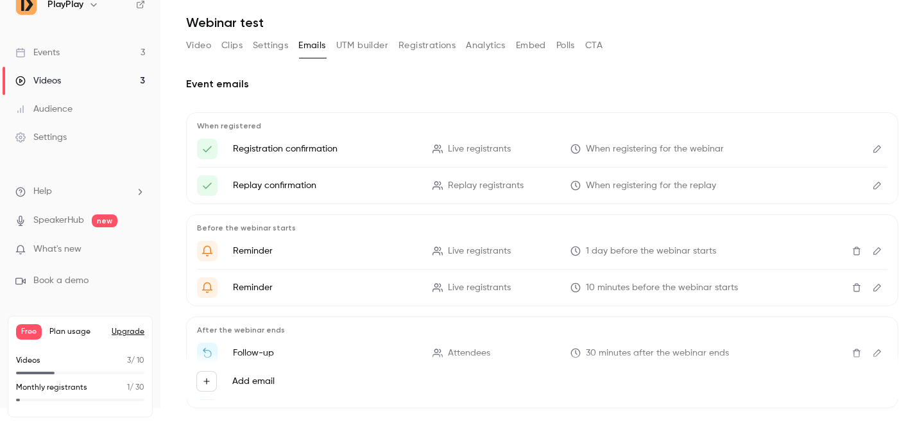
scroll to position [0, 0]
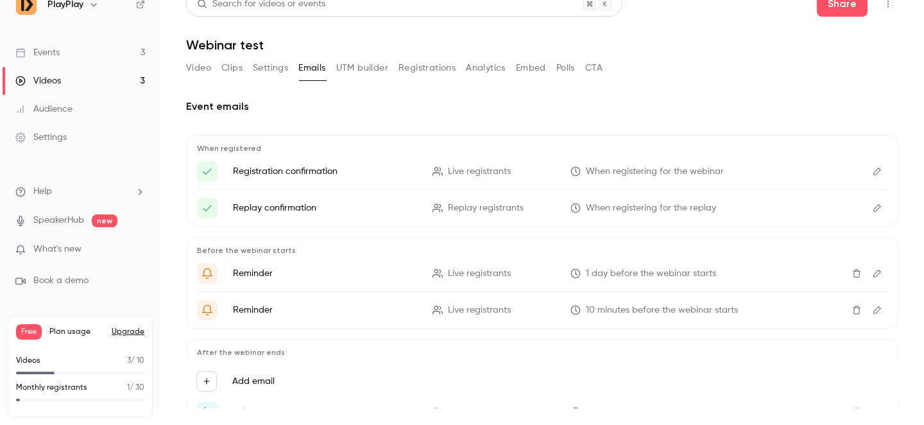
click at [223, 70] on button "Clips" at bounding box center [231, 68] width 21 height 21
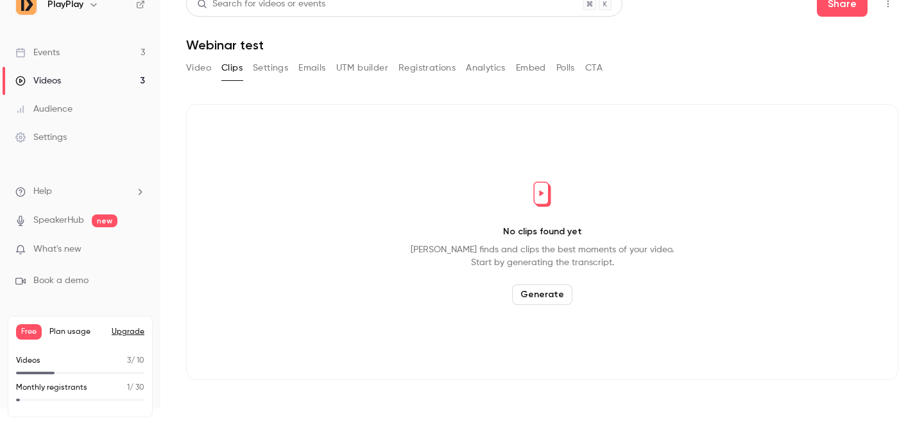
click at [189, 73] on button "Video" at bounding box center [198, 68] width 25 height 21
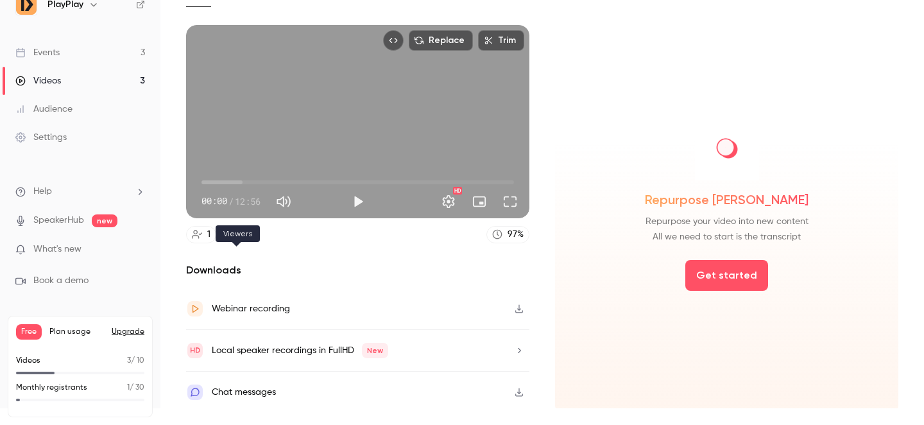
scroll to position [78, 0]
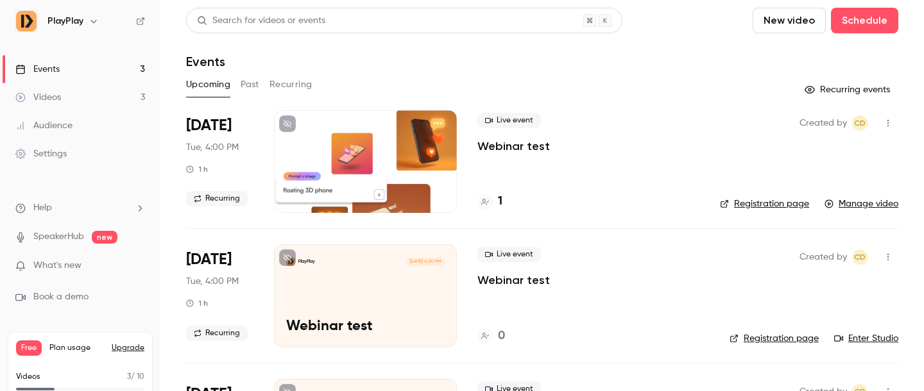
click at [853, 203] on link "Manage video" at bounding box center [861, 204] width 74 height 13
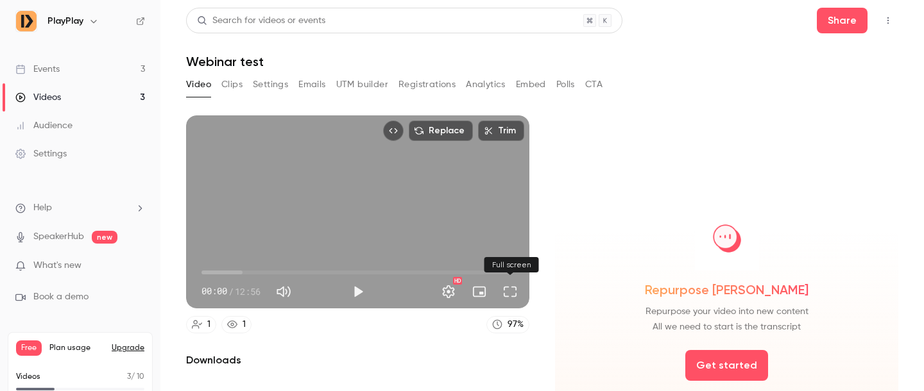
click at [509, 289] on button "Full screen" at bounding box center [510, 292] width 26 height 26
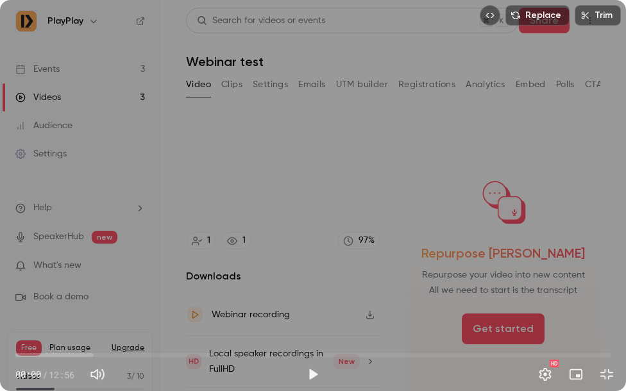
click at [101, 373] on button "Mute" at bounding box center [98, 375] width 26 height 26
type input "*"
click at [312, 374] on button "Play" at bounding box center [313, 375] width 26 height 26
drag, startPoint x: 18, startPoint y: 357, endPoint x: 26, endPoint y: 357, distance: 8.3
click at [26, 357] on span "00:14" at bounding box center [26, 356] width 4 height 4
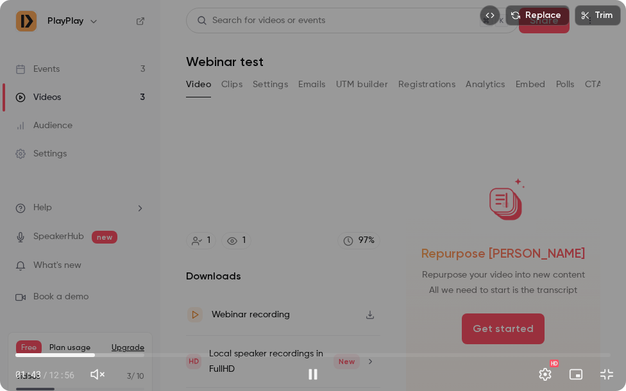
drag, startPoint x: 28, startPoint y: 356, endPoint x: 95, endPoint y: 363, distance: 67.1
click at [95, 363] on div "01:43 01:43 / 12:56 HD" at bounding box center [313, 364] width 626 height 54
drag, startPoint x: 105, startPoint y: 355, endPoint x: 223, endPoint y: 357, distance: 118.1
click at [223, 357] on span "04:30" at bounding box center [223, 356] width 4 height 4
click at [262, 355] on span "04:31" at bounding box center [312, 355] width 595 height 21
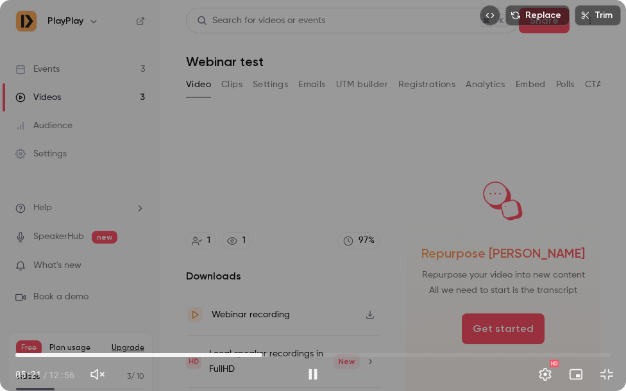
click at [297, 355] on span "05:21" at bounding box center [312, 355] width 595 height 21
click at [317, 354] on span "06:33" at bounding box center [312, 355] width 595 height 21
click at [303, 351] on span "06:34" at bounding box center [312, 355] width 595 height 21
click at [315, 357] on span "06:30" at bounding box center [312, 355] width 595 height 21
click at [342, 355] on span "06:34" at bounding box center [312, 355] width 595 height 21
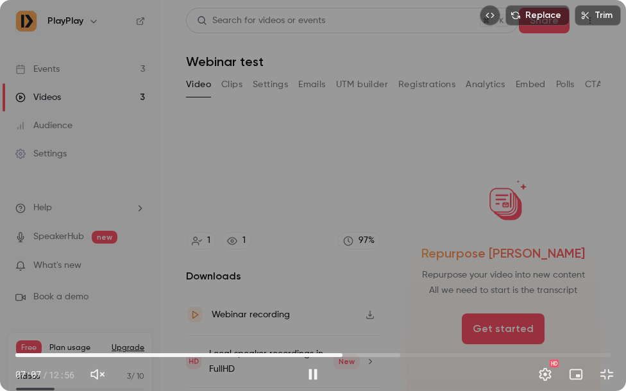
click at [421, 354] on span "07:07" at bounding box center [312, 355] width 595 height 21
click at [474, 355] on span "08:50" at bounding box center [312, 355] width 595 height 21
click at [316, 375] on button "Pause" at bounding box center [313, 375] width 26 height 26
click at [442, 355] on span "09:16" at bounding box center [312, 355] width 595 height 21
click at [421, 355] on span "08:48" at bounding box center [312, 355] width 595 height 21
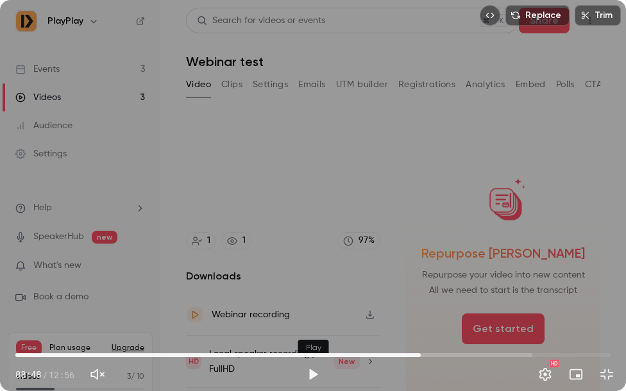
click at [315, 374] on button "Play" at bounding box center [313, 375] width 26 height 26
click at [432, 355] on span "09:03" at bounding box center [432, 356] width 4 height 4
click at [438, 354] on span "09:10" at bounding box center [438, 356] width 4 height 4
click at [441, 354] on span "09:12" at bounding box center [439, 356] width 4 height 4
click at [452, 354] on span "09:28" at bounding box center [452, 356] width 4 height 4
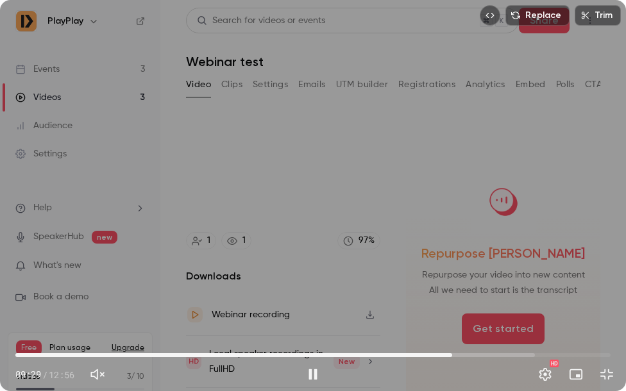
click at [454, 354] on span "09:29" at bounding box center [452, 356] width 4 height 4
click at [459, 354] on span "09:36" at bounding box center [457, 356] width 4 height 4
click at [441, 354] on span "09:15" at bounding box center [312, 355] width 595 height 21
click at [438, 355] on span "09:10" at bounding box center [438, 356] width 4 height 4
click at [461, 355] on span "09:24" at bounding box center [312, 355] width 595 height 21
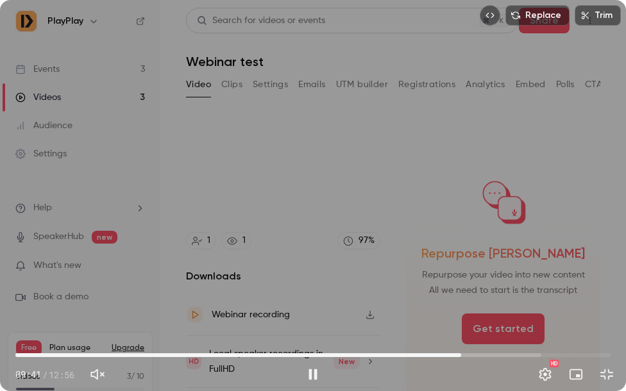
click at [475, 356] on span "09:41" at bounding box center [312, 355] width 595 height 21
click at [314, 376] on button "Pause" at bounding box center [313, 375] width 26 height 26
click at [313, 375] on button "Play" at bounding box center [313, 375] width 26 height 26
click at [504, 354] on span "10:02" at bounding box center [312, 355] width 595 height 21
click at [531, 354] on span "10:37" at bounding box center [312, 355] width 595 height 21
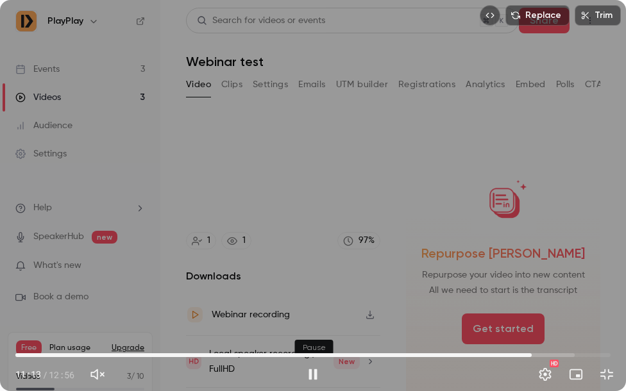
click at [314, 375] on button "Pause" at bounding box center [313, 375] width 26 height 26
type input "*****"
drag, startPoint x: 533, startPoint y: 355, endPoint x: 578, endPoint y: 355, distance: 44.9
click at [578, 355] on span "12:15" at bounding box center [578, 356] width 4 height 4
